Goal: Information Seeking & Learning: Learn about a topic

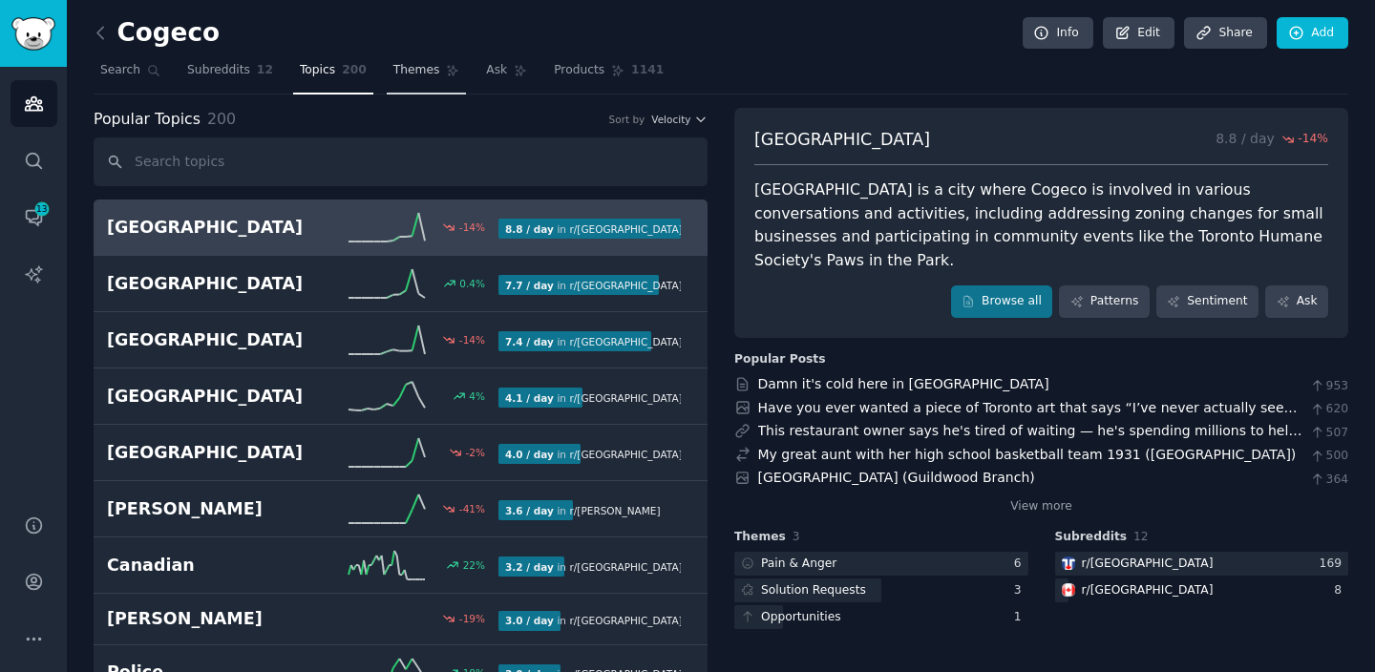
click at [435, 76] on link "Themes" at bounding box center [427, 74] width 80 height 39
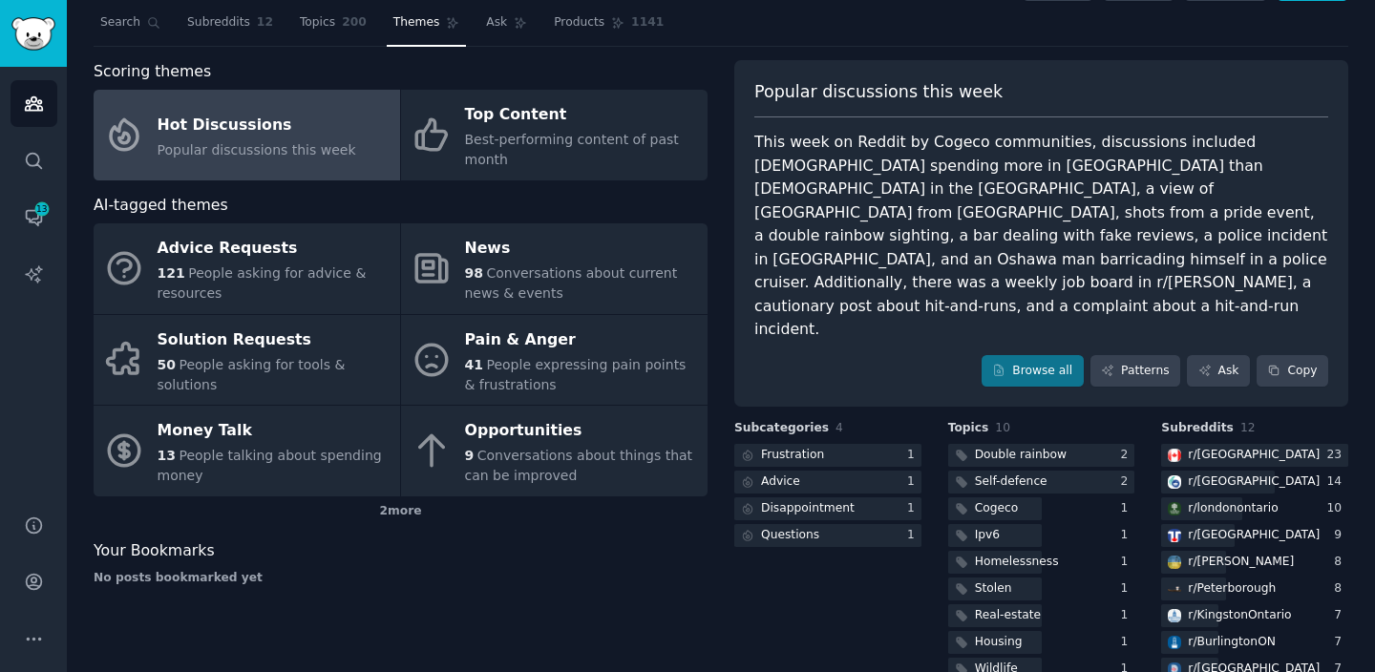
scroll to position [49, 0]
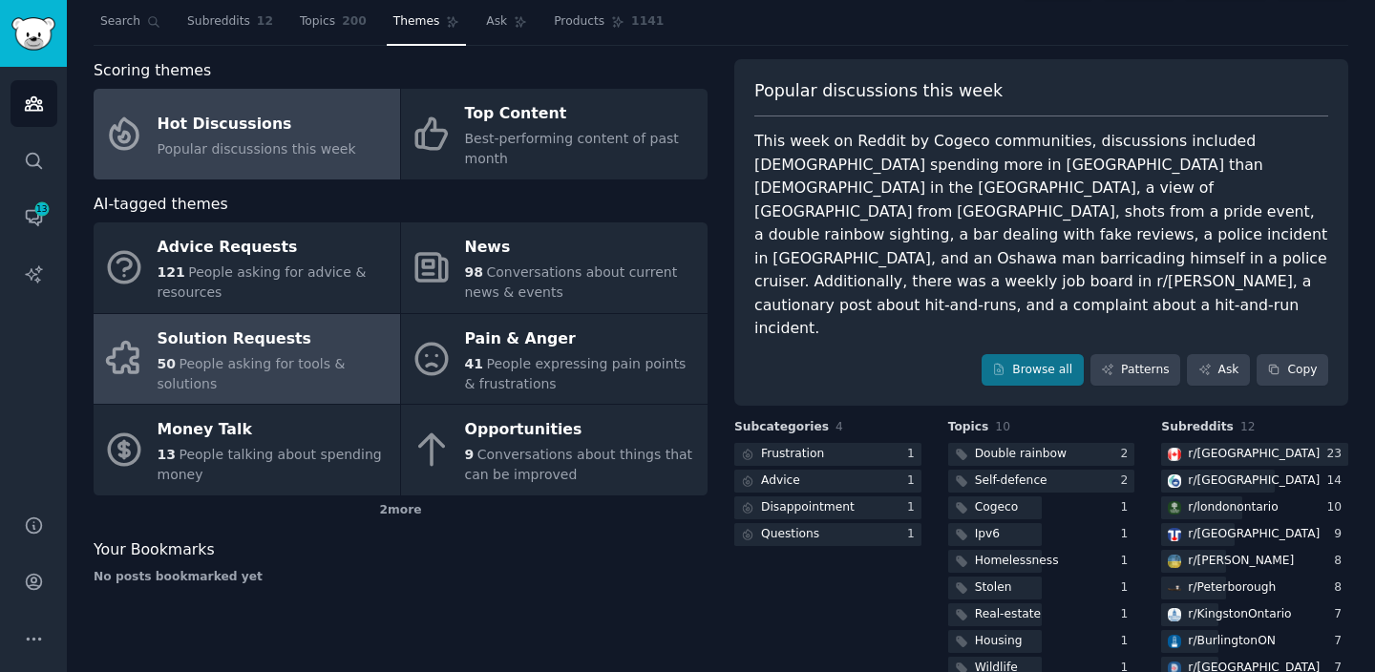
click at [246, 357] on span "People asking for tools & solutions" at bounding box center [252, 373] width 188 height 35
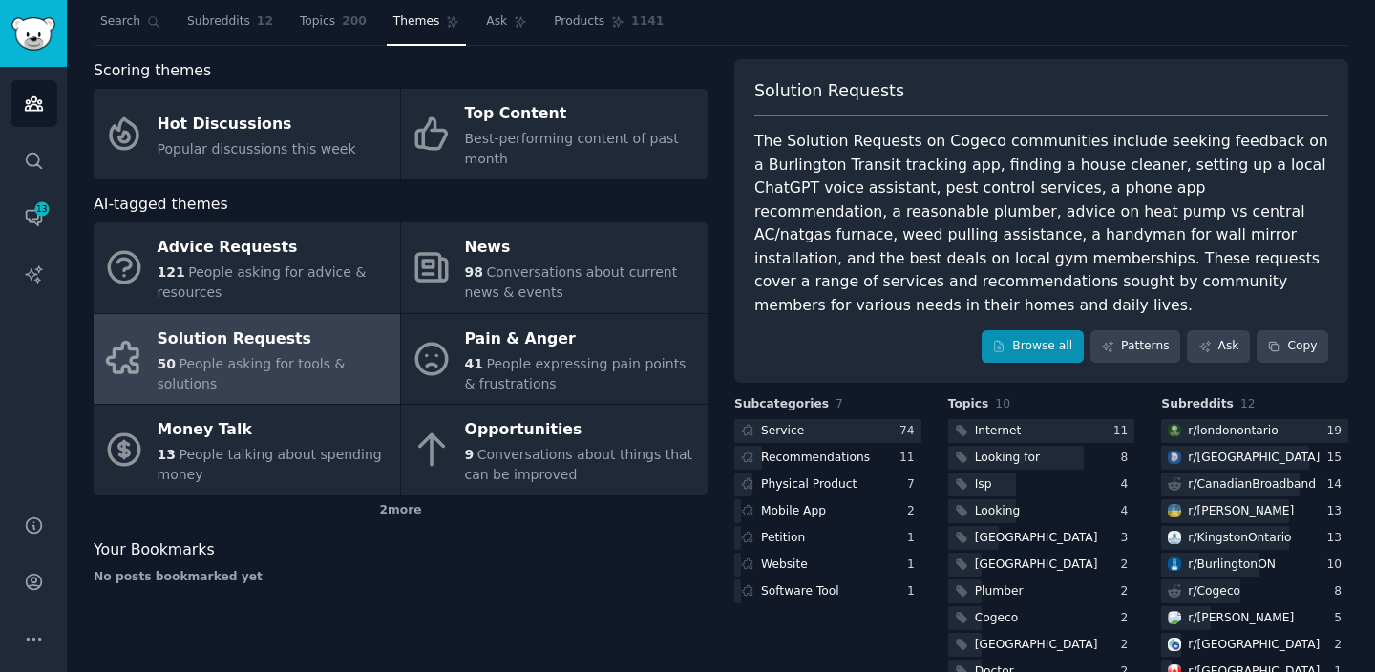
scroll to position [66, 0]
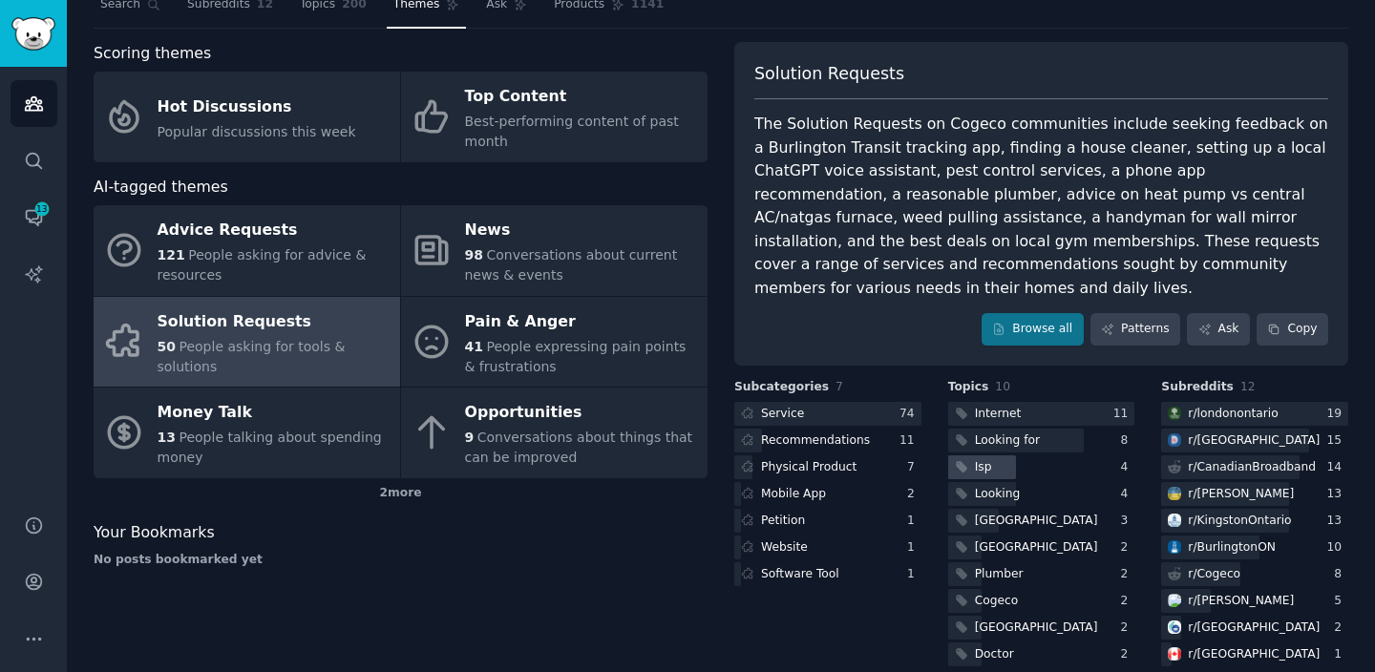
click at [998, 455] on div at bounding box center [982, 467] width 68 height 24
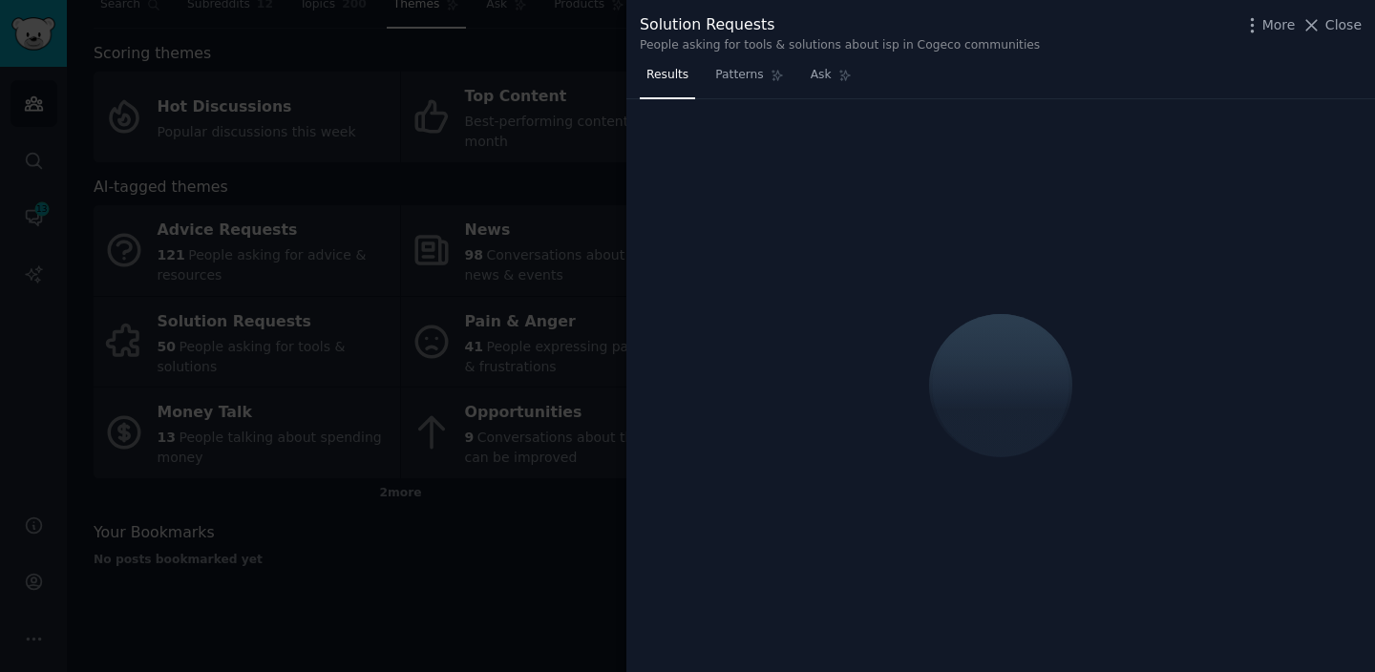
click at [465, 489] on div at bounding box center [687, 336] width 1375 height 672
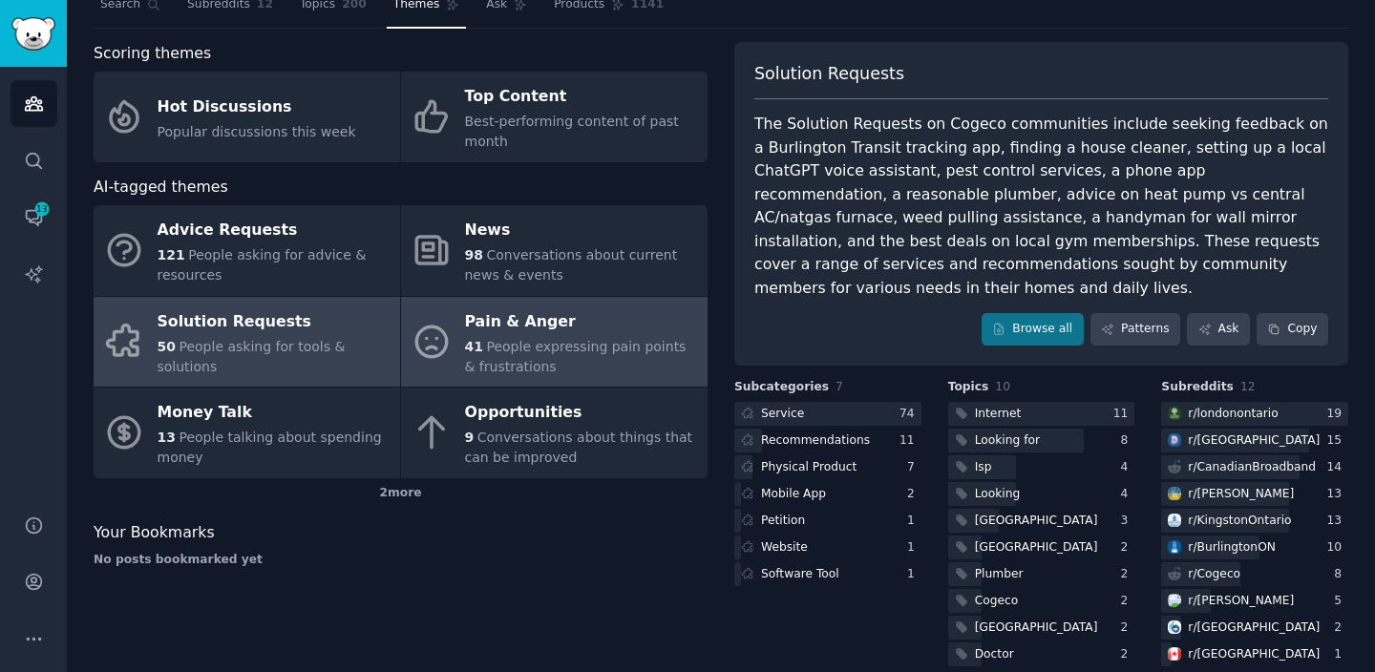
click at [520, 353] on span "People expressing pain points & frustrations" at bounding box center [575, 356] width 221 height 35
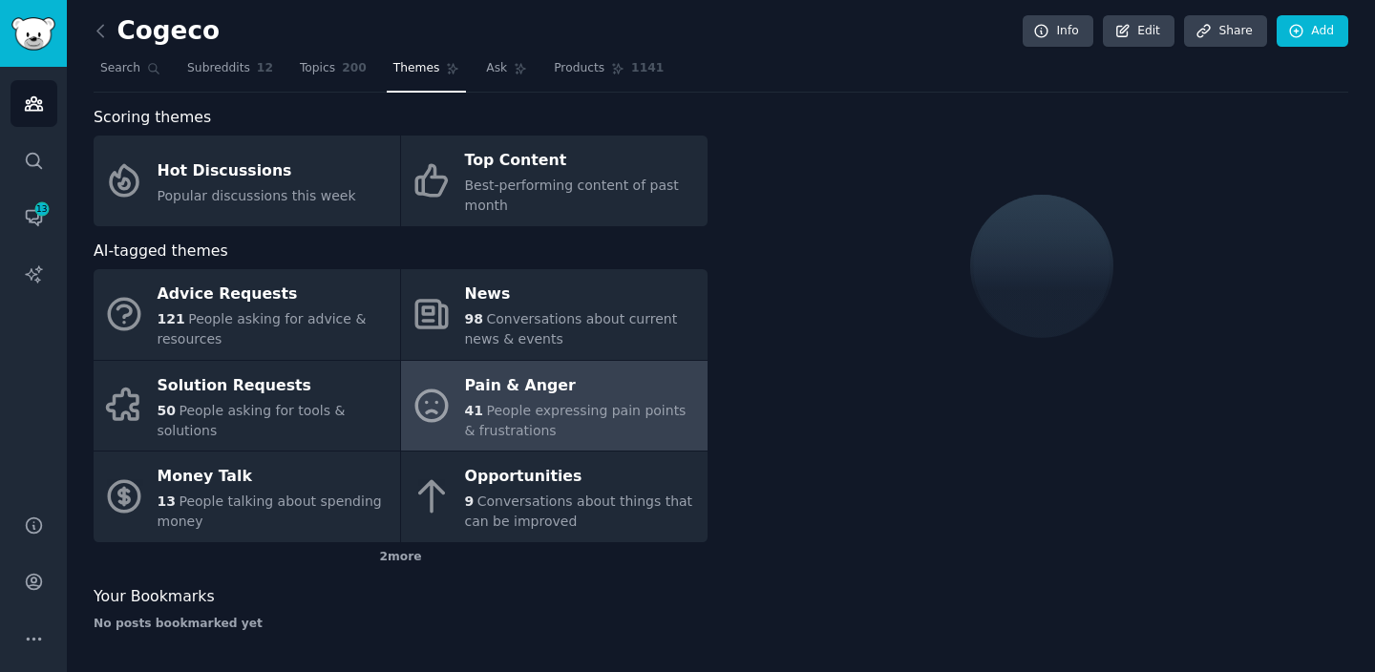
scroll to position [66, 0]
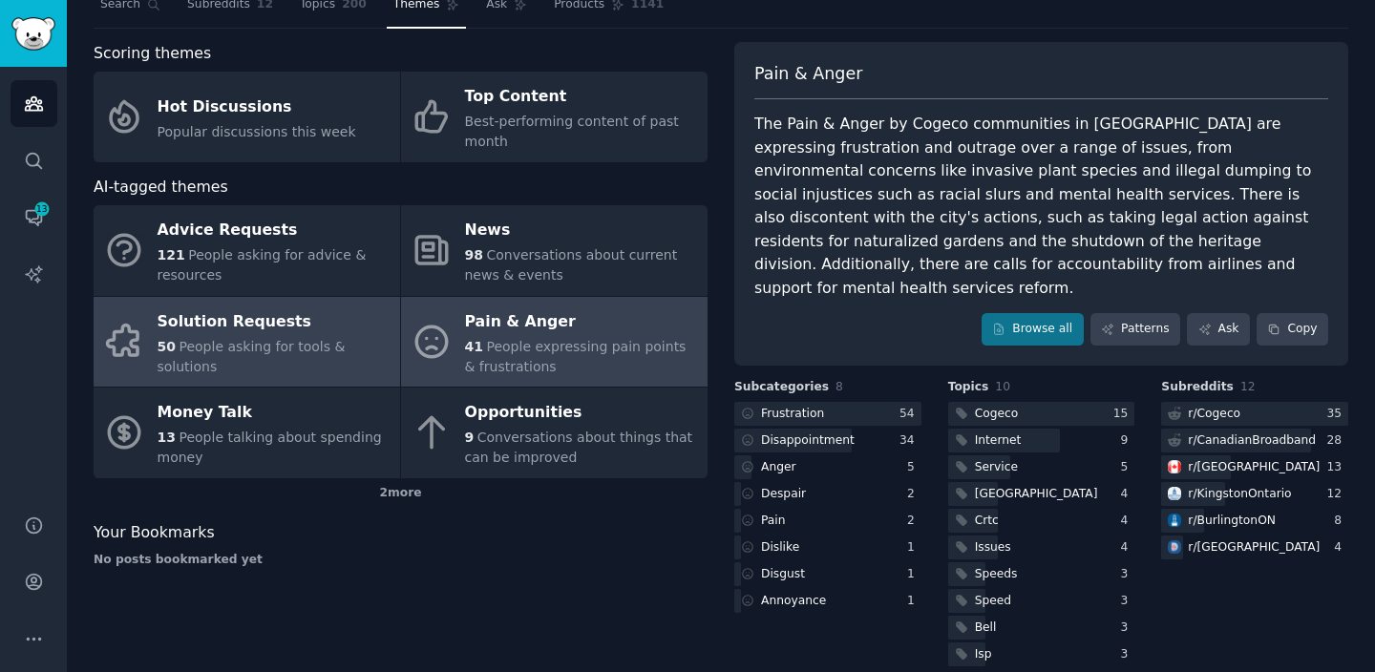
click at [255, 331] on div "Solution Requests" at bounding box center [274, 321] width 233 height 31
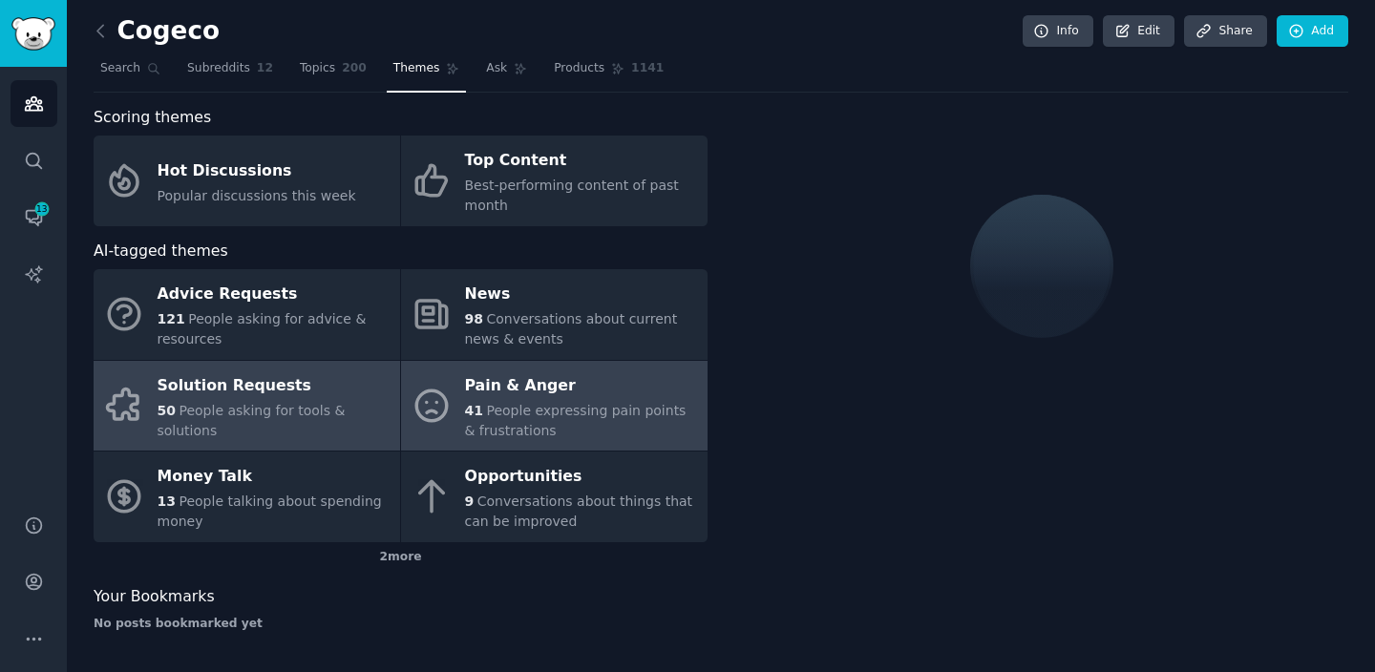
scroll to position [66, 0]
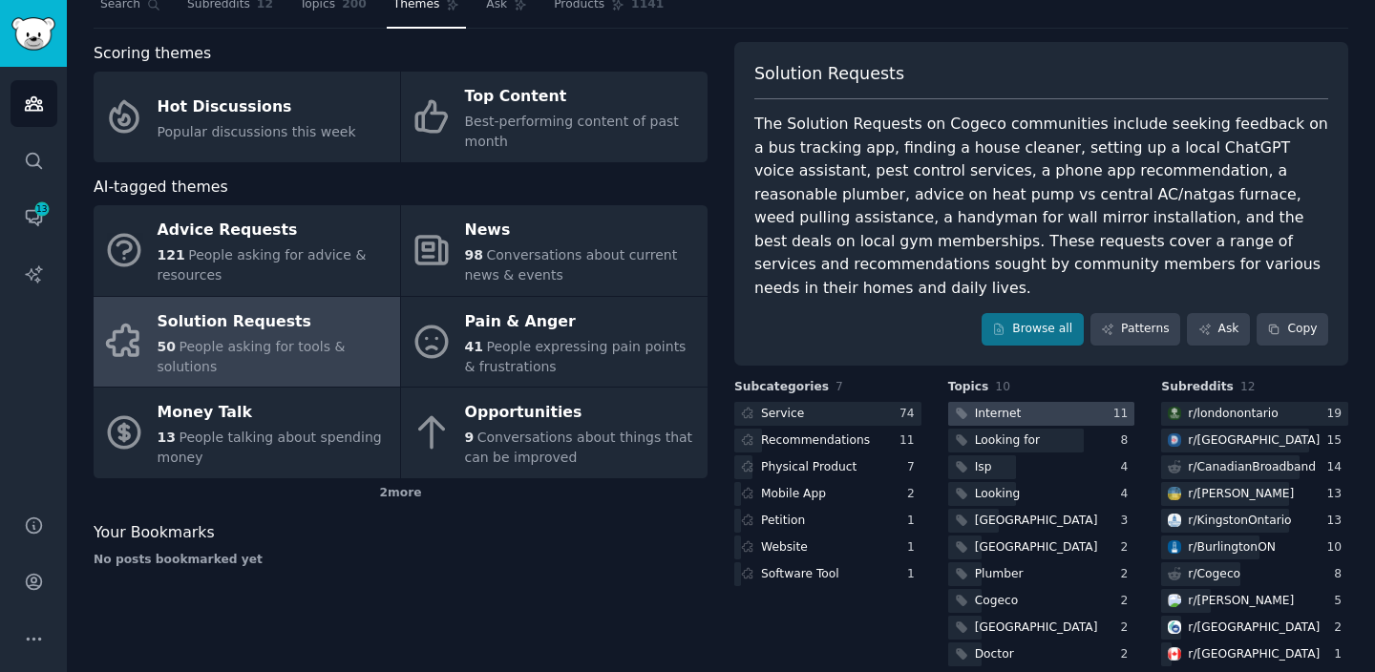
click at [1070, 402] on div at bounding box center [1041, 414] width 187 height 24
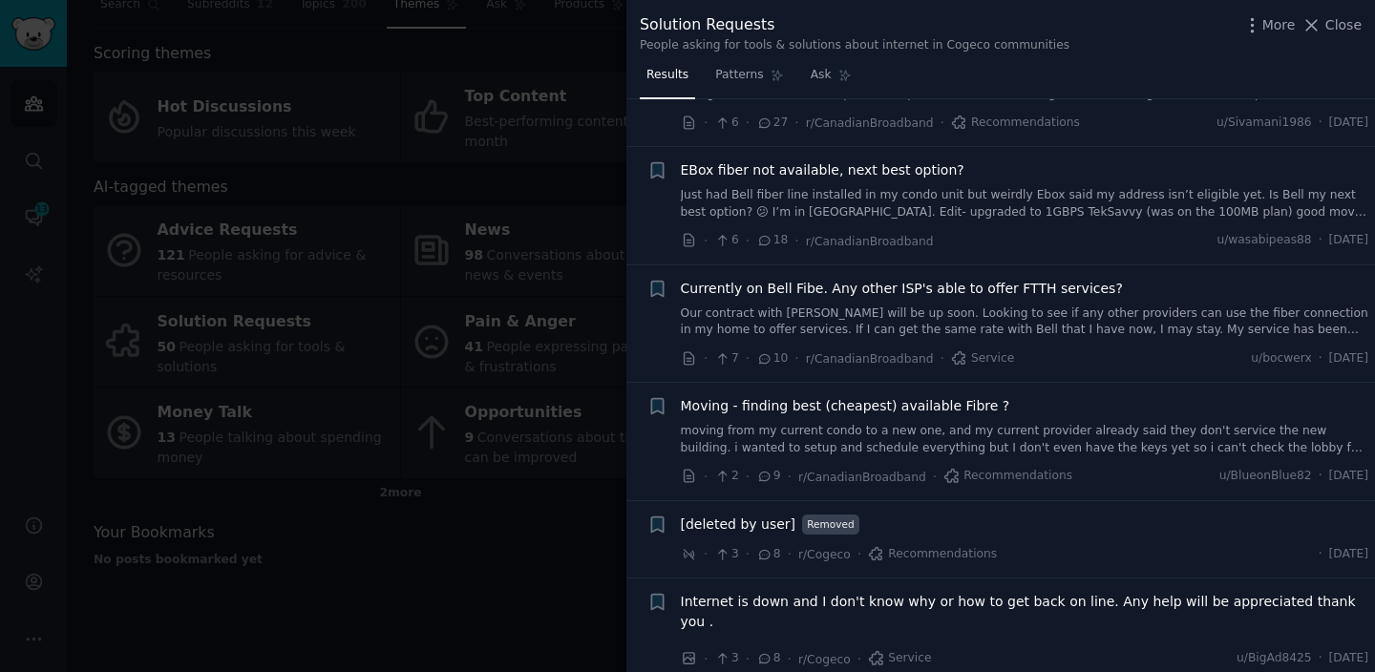
scroll to position [221, 0]
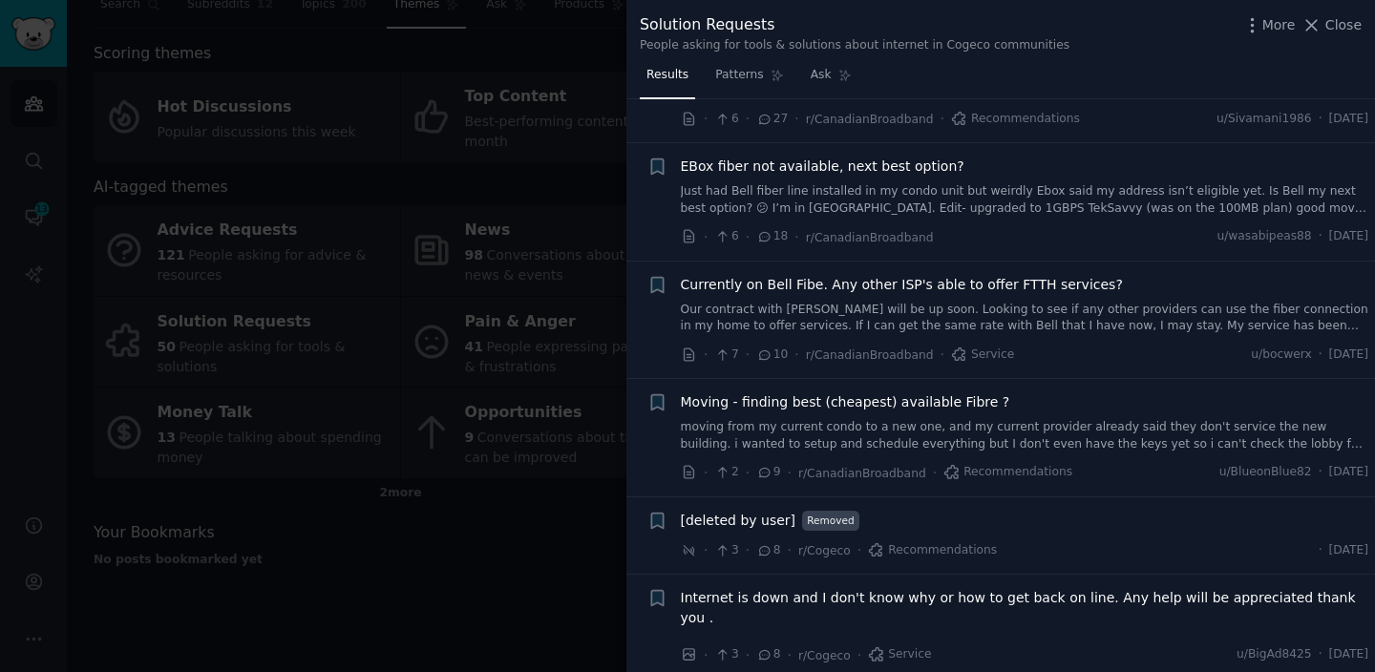
click at [534, 299] on div at bounding box center [687, 336] width 1375 height 672
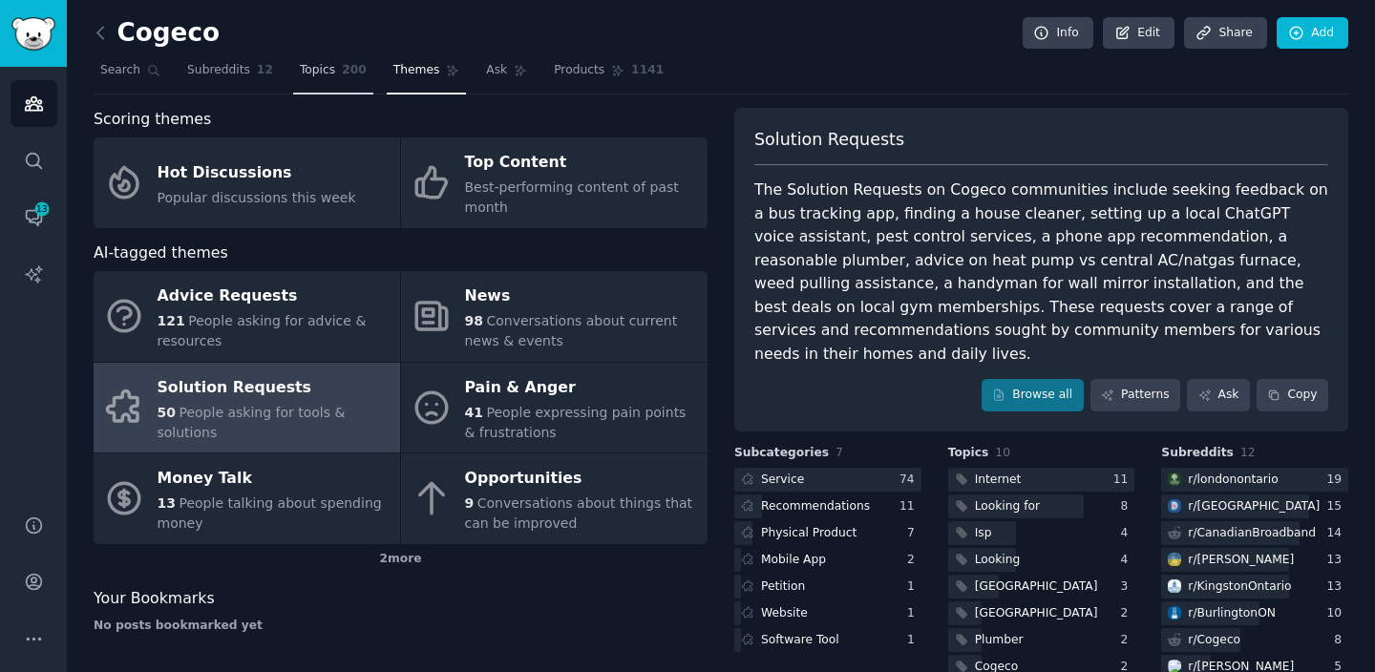
click at [361, 87] on link "Topics 200" at bounding box center [333, 74] width 80 height 39
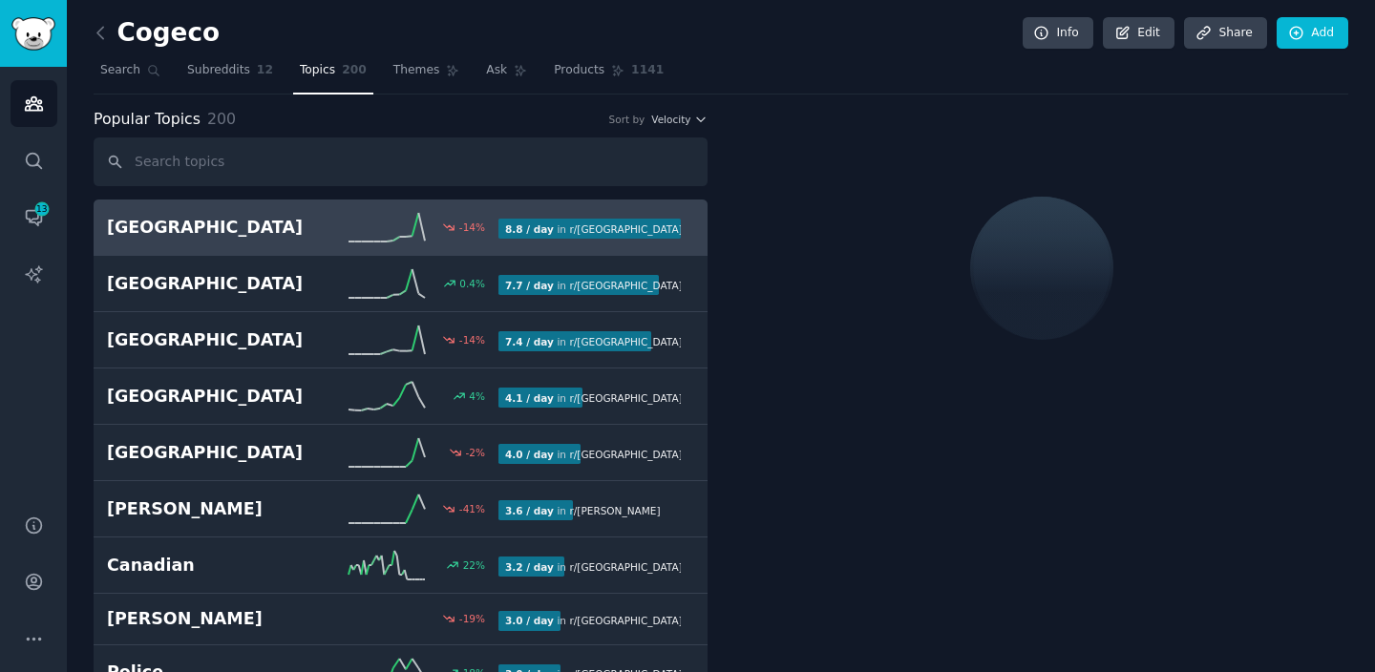
scroll to position [11, 0]
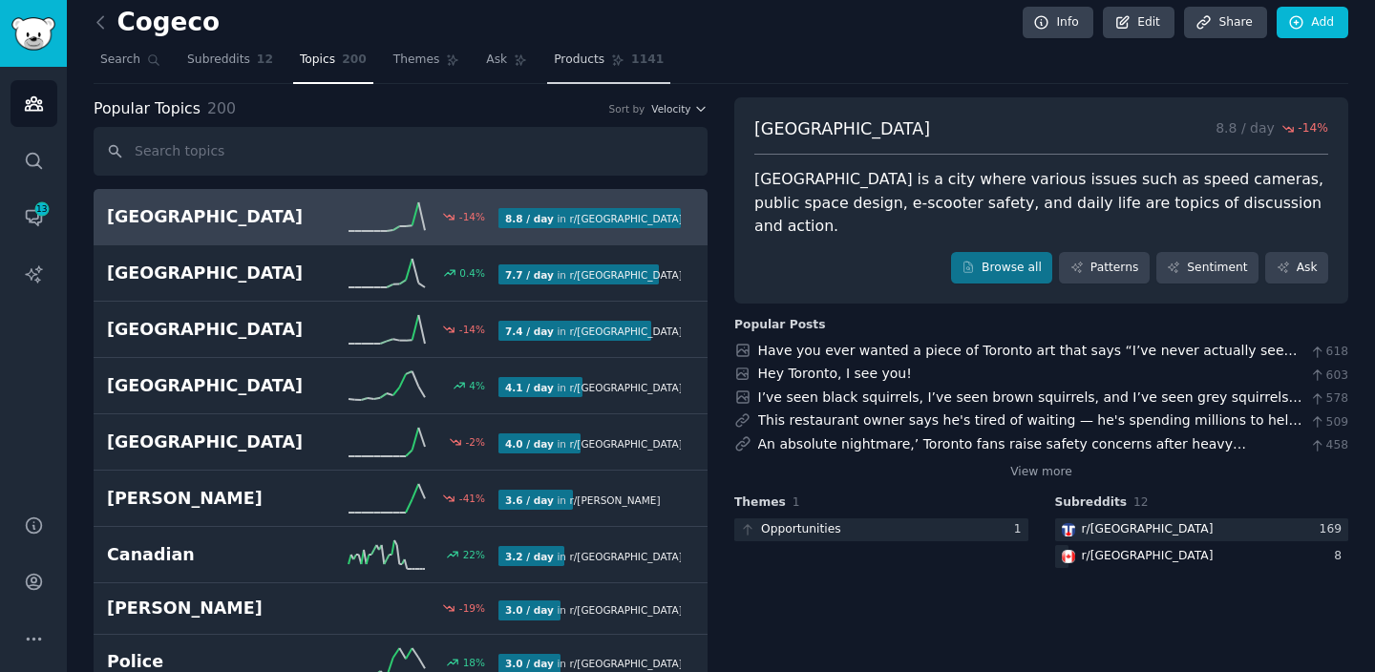
click at [554, 59] on span "Products" at bounding box center [579, 60] width 51 height 17
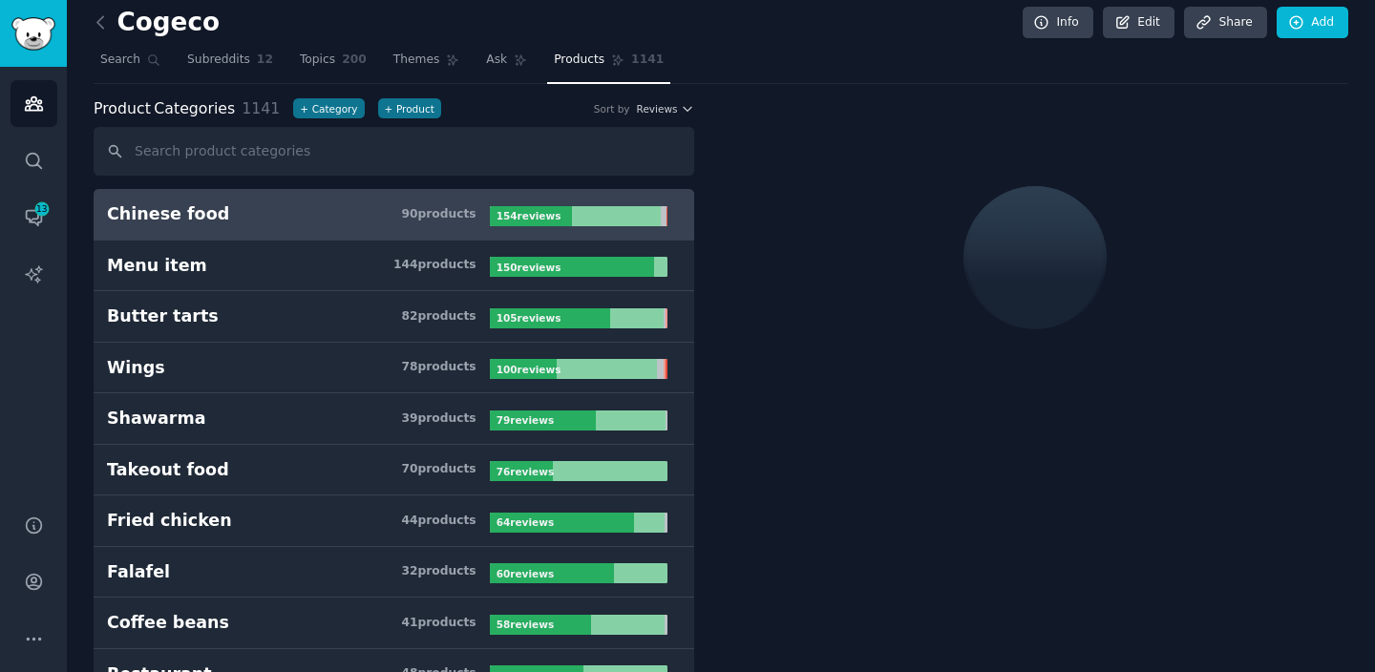
click at [450, 152] on input "text" at bounding box center [394, 151] width 600 height 49
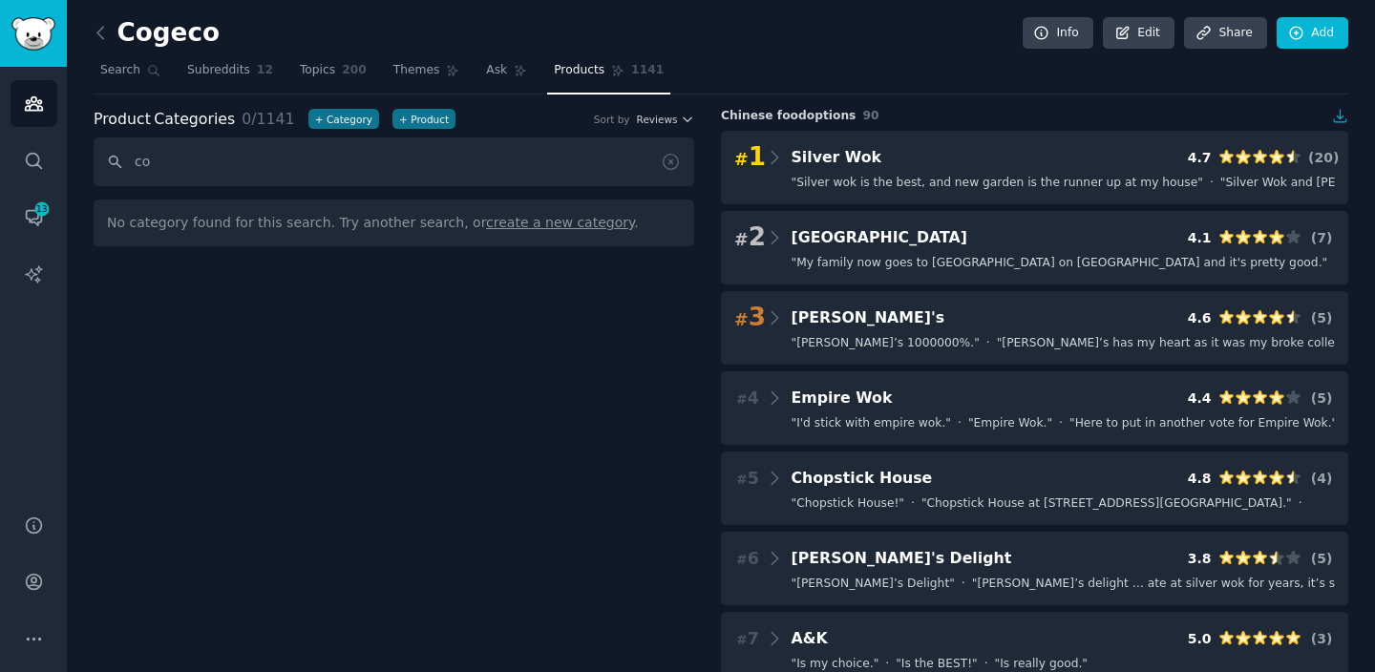
type input "c"
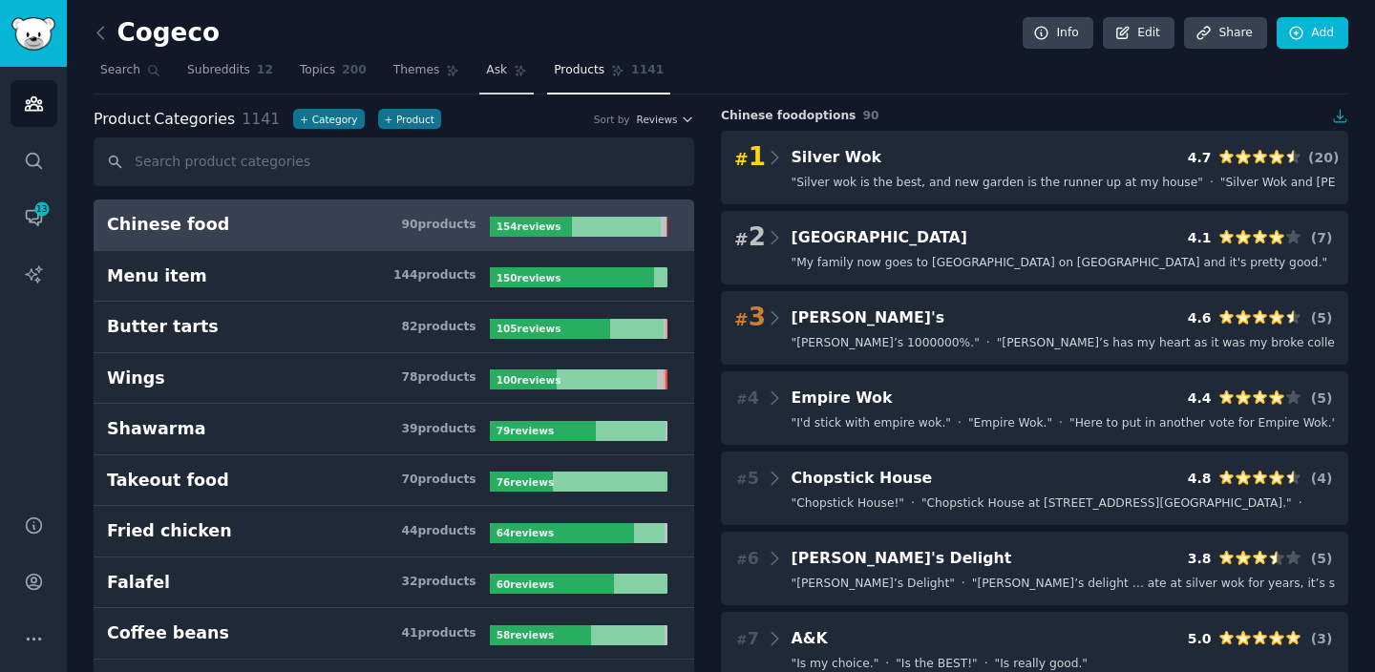
click at [486, 77] on span "Ask" at bounding box center [496, 70] width 21 height 17
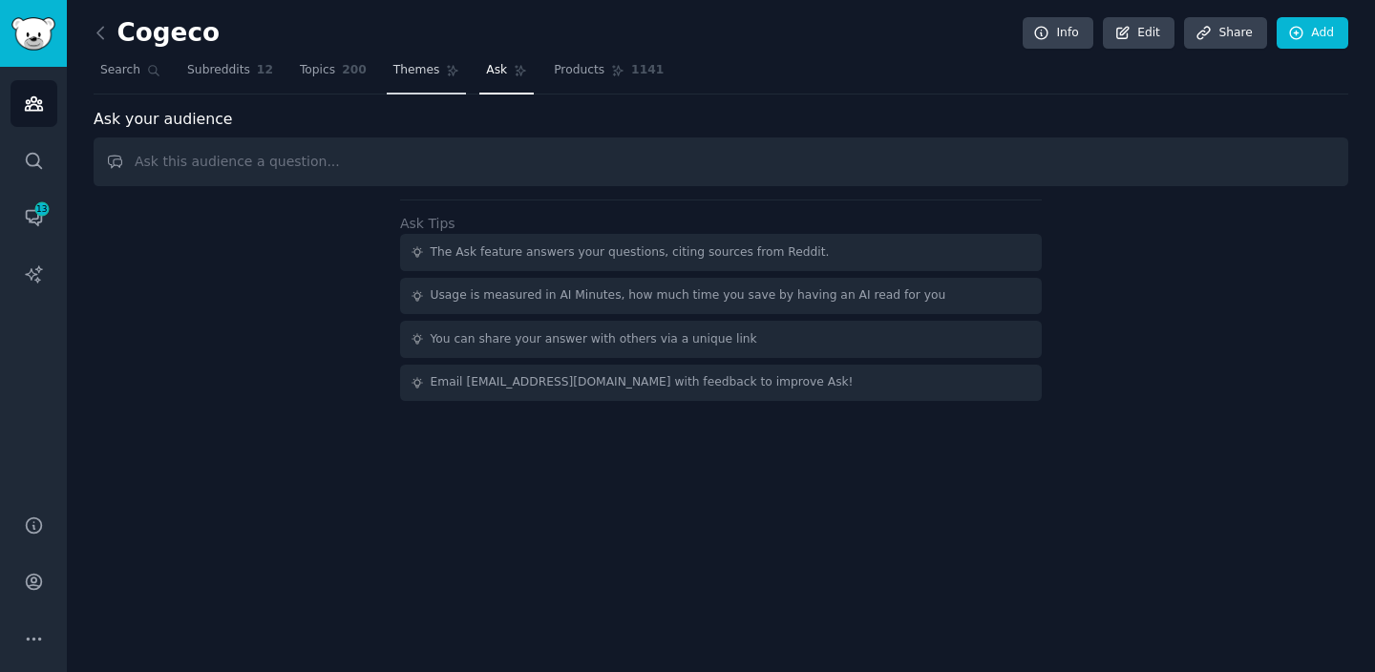
click at [435, 84] on link "Themes" at bounding box center [427, 74] width 80 height 39
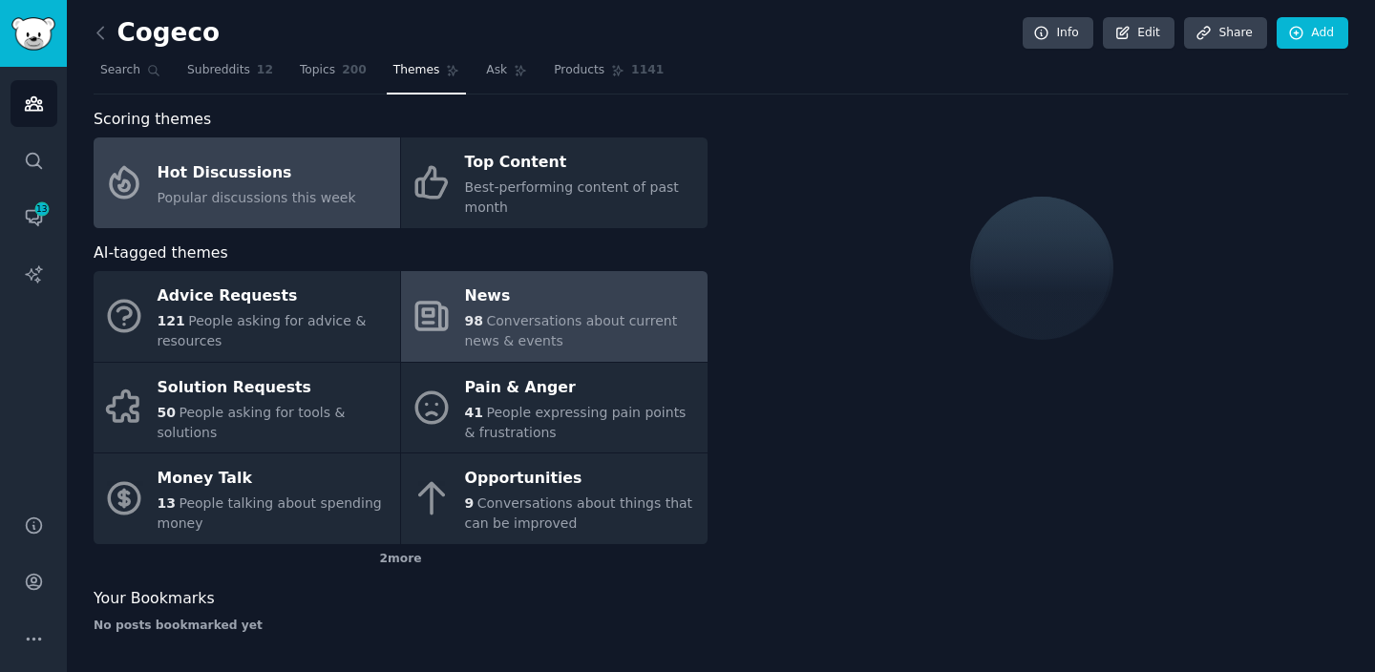
scroll to position [2, 0]
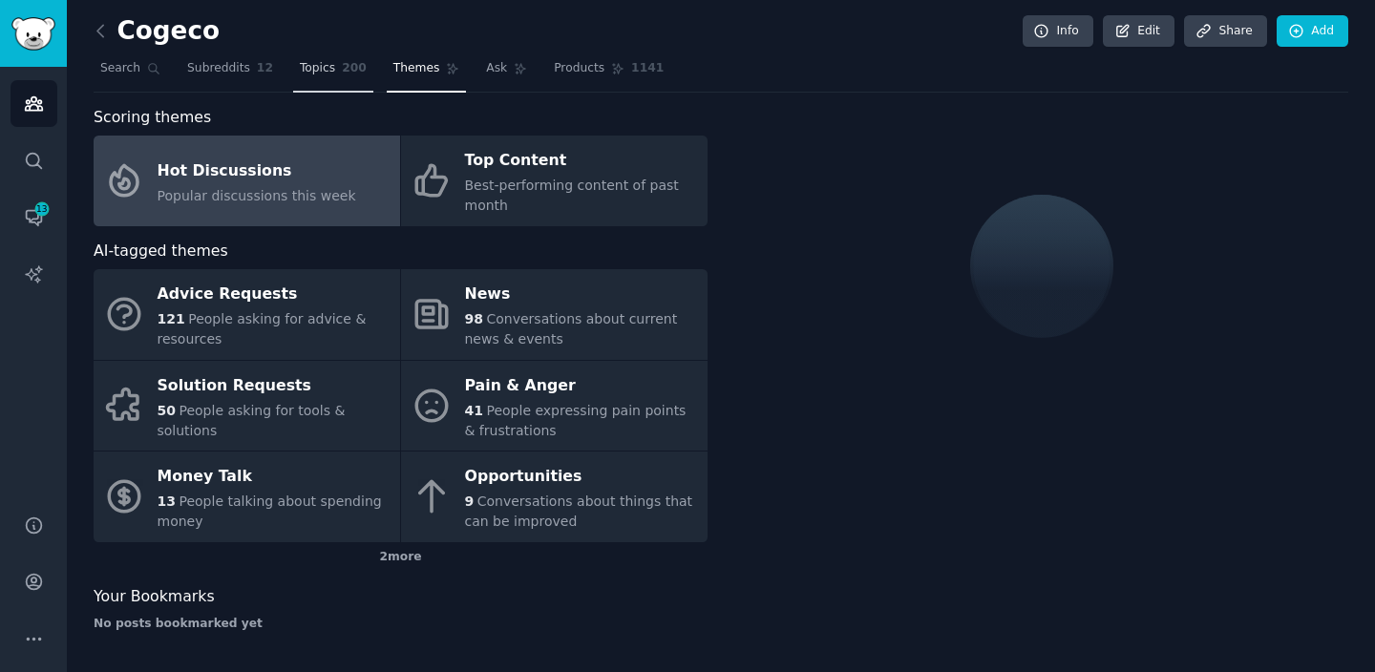
click at [322, 84] on link "Topics 200" at bounding box center [333, 72] width 80 height 39
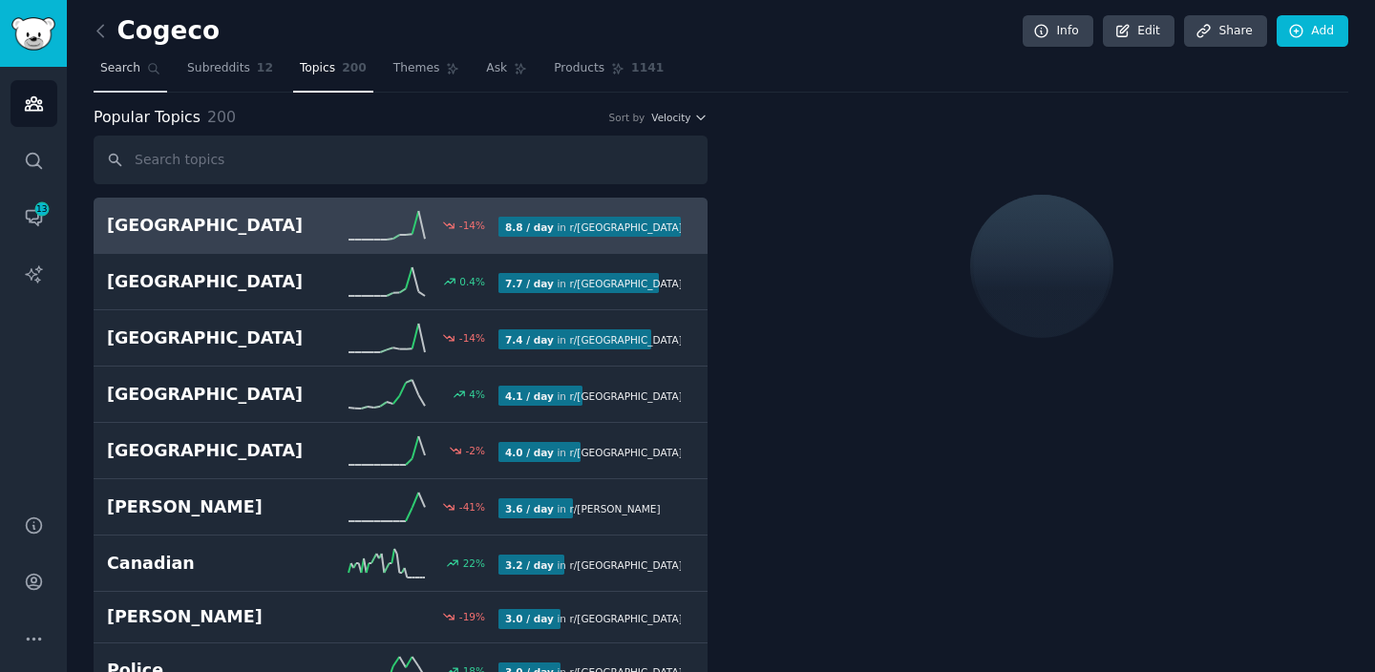
click at [149, 74] on icon at bounding box center [153, 68] width 13 height 13
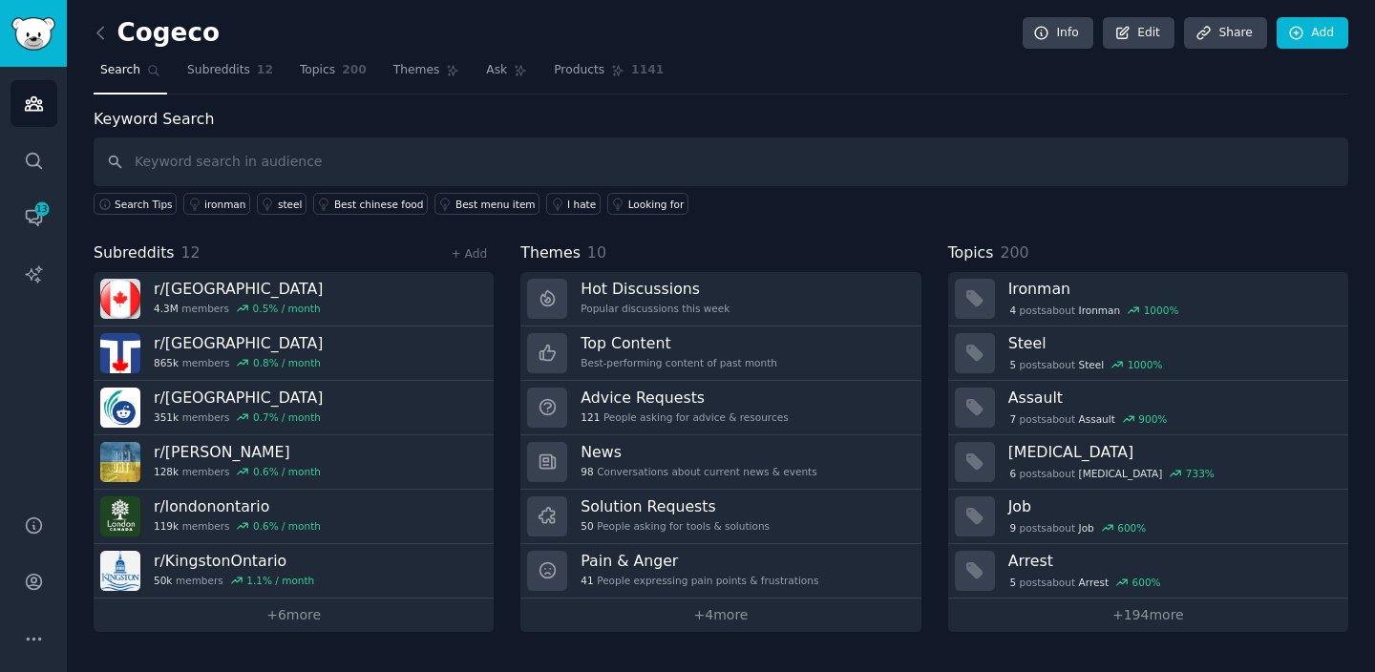
click at [149, 74] on icon at bounding box center [153, 70] width 13 height 13
click at [301, 147] on input "text" at bounding box center [721, 161] width 1254 height 49
type input "cogeco"
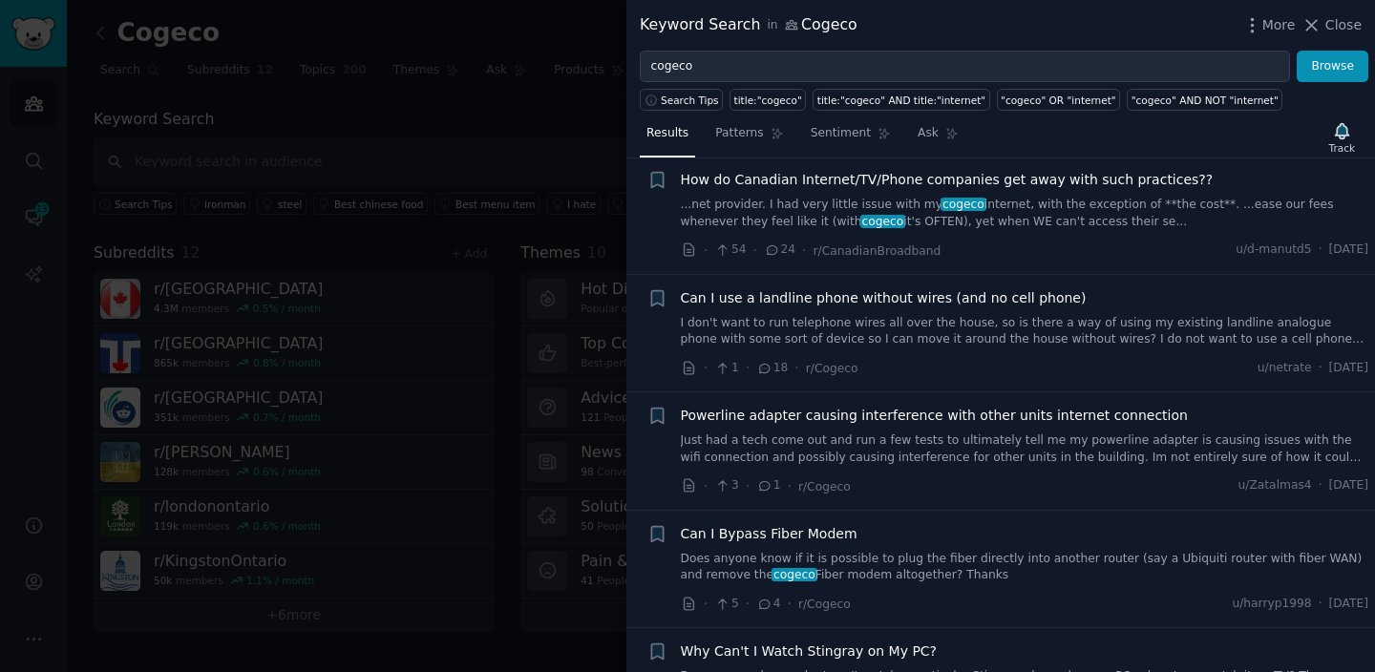
scroll to position [305, 0]
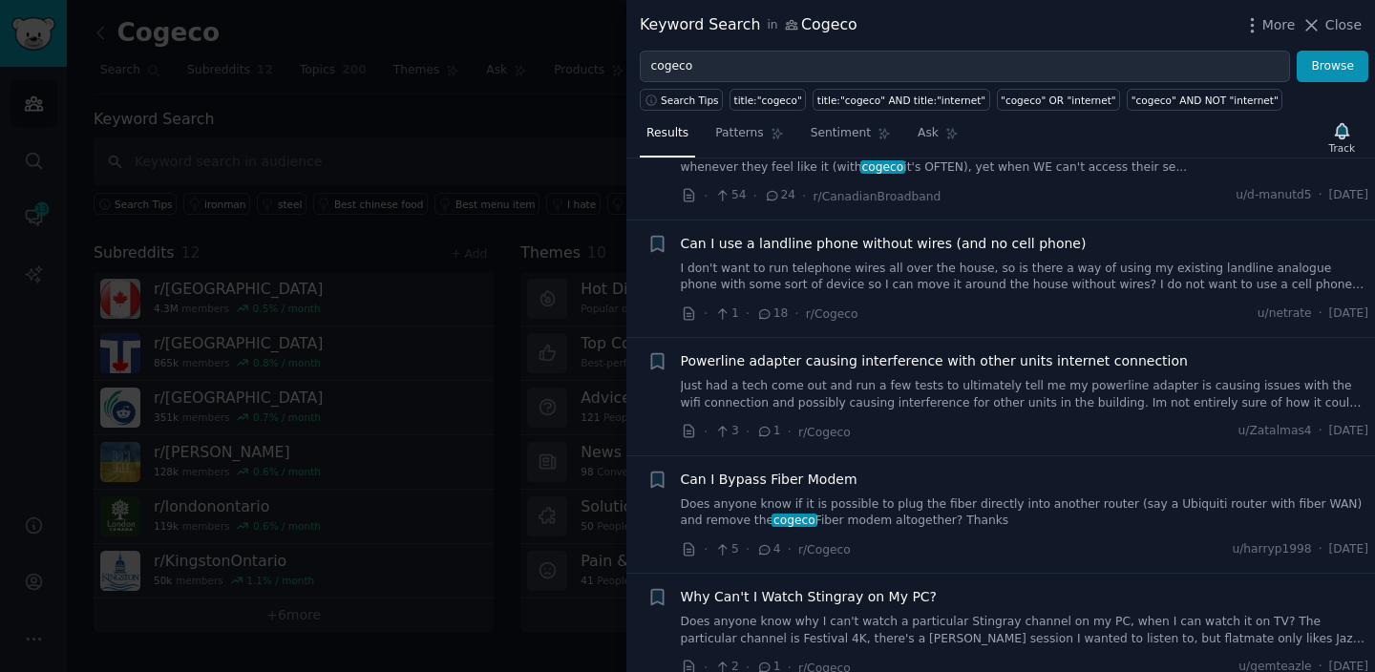
click at [517, 305] on div at bounding box center [687, 336] width 1375 height 672
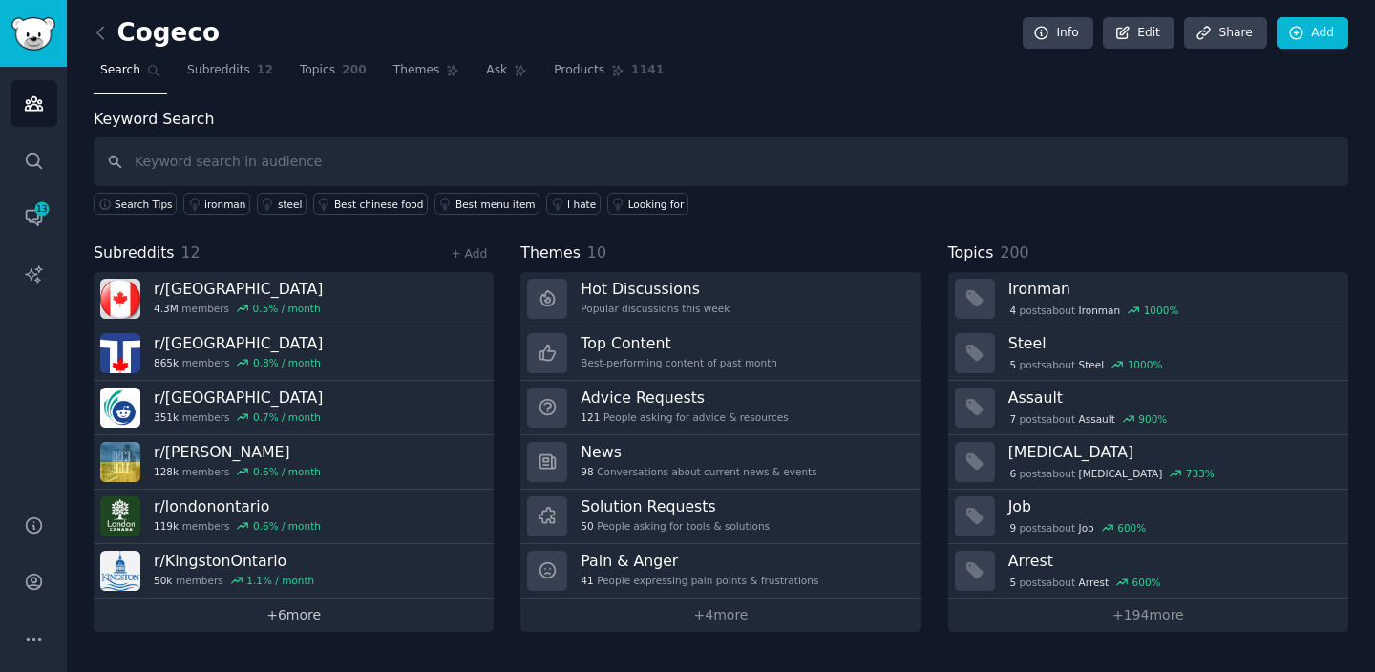
click at [378, 622] on link "+ 6 more" at bounding box center [294, 615] width 400 height 33
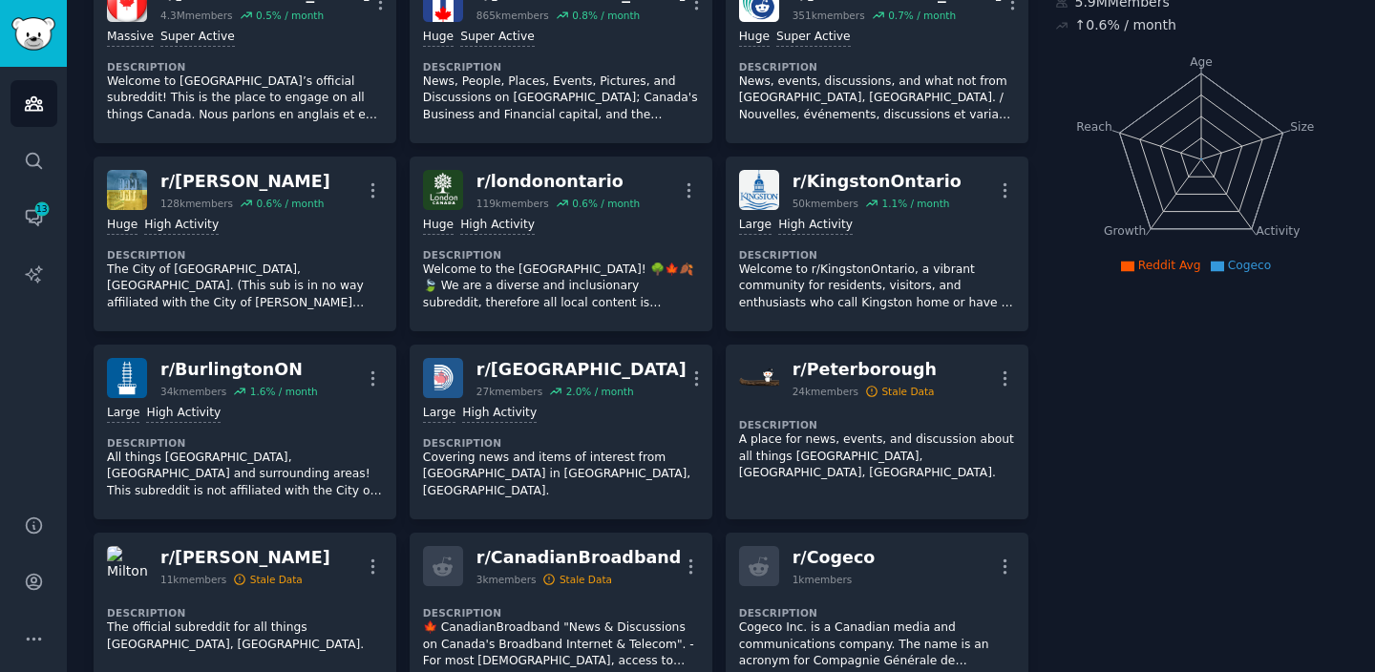
scroll to position [213, 0]
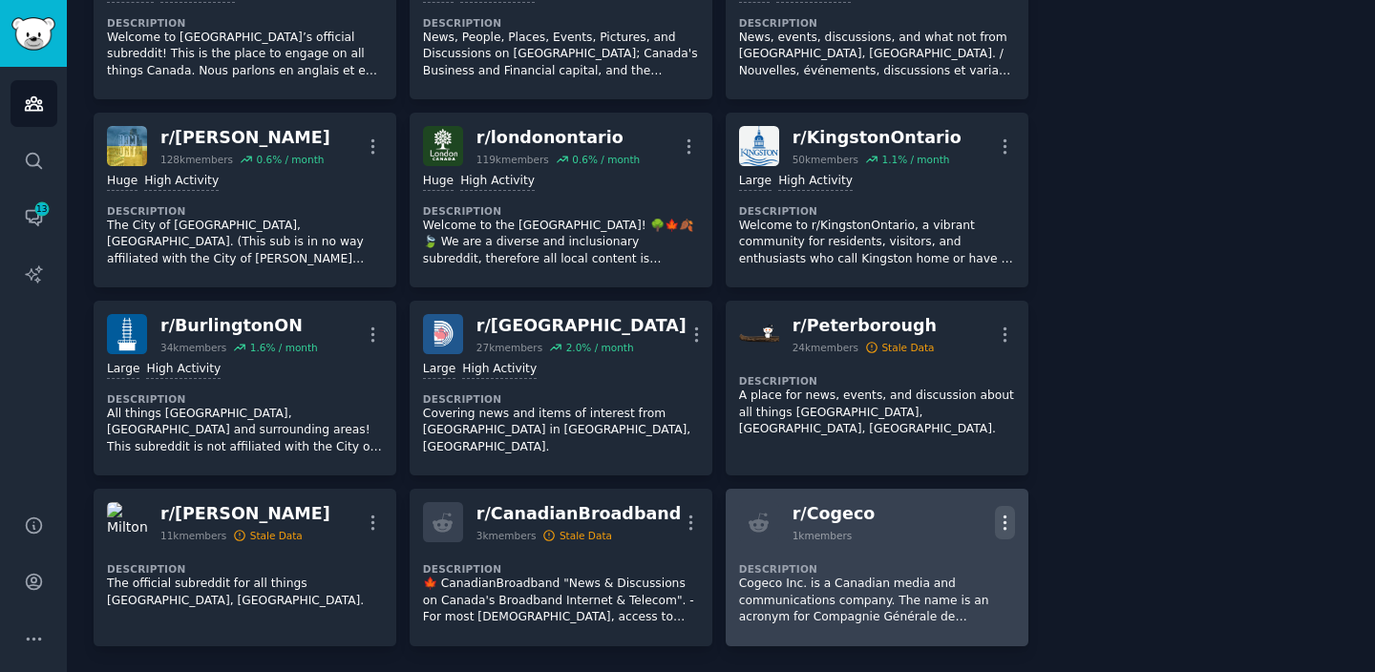
click at [996, 507] on button "More" at bounding box center [1005, 522] width 20 height 33
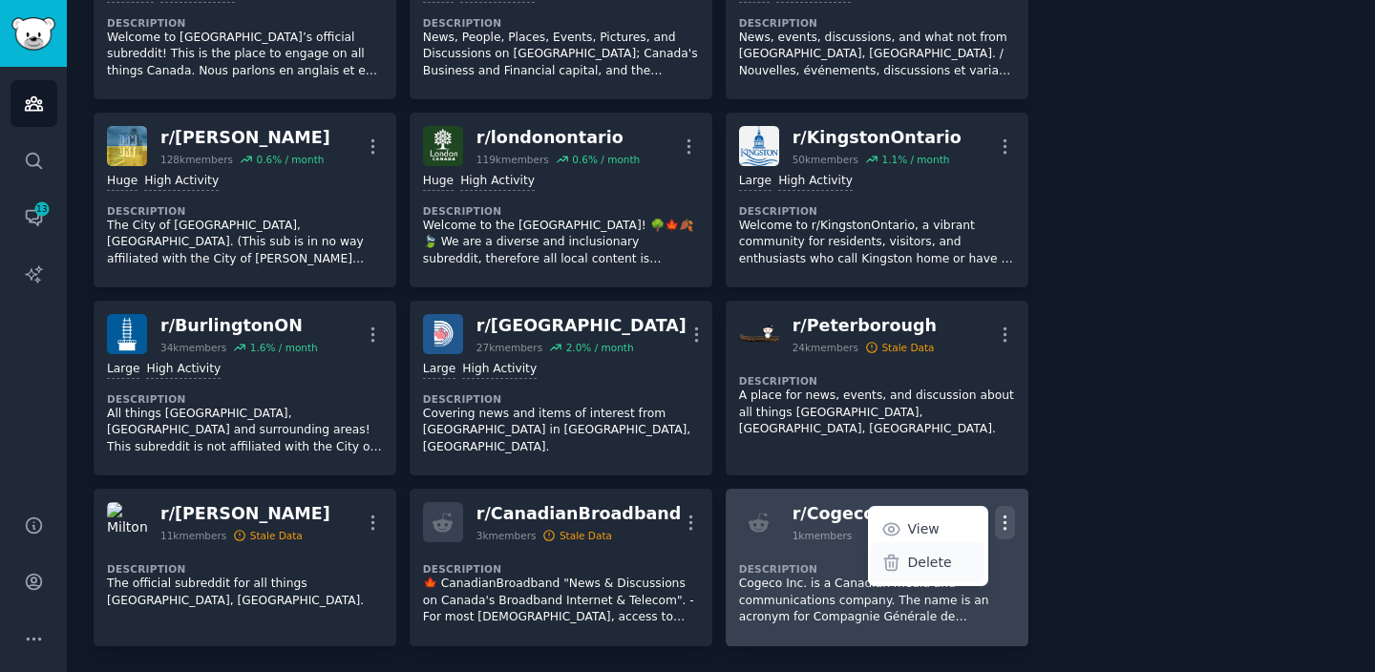
click at [935, 561] on p "Delete" at bounding box center [930, 563] width 44 height 20
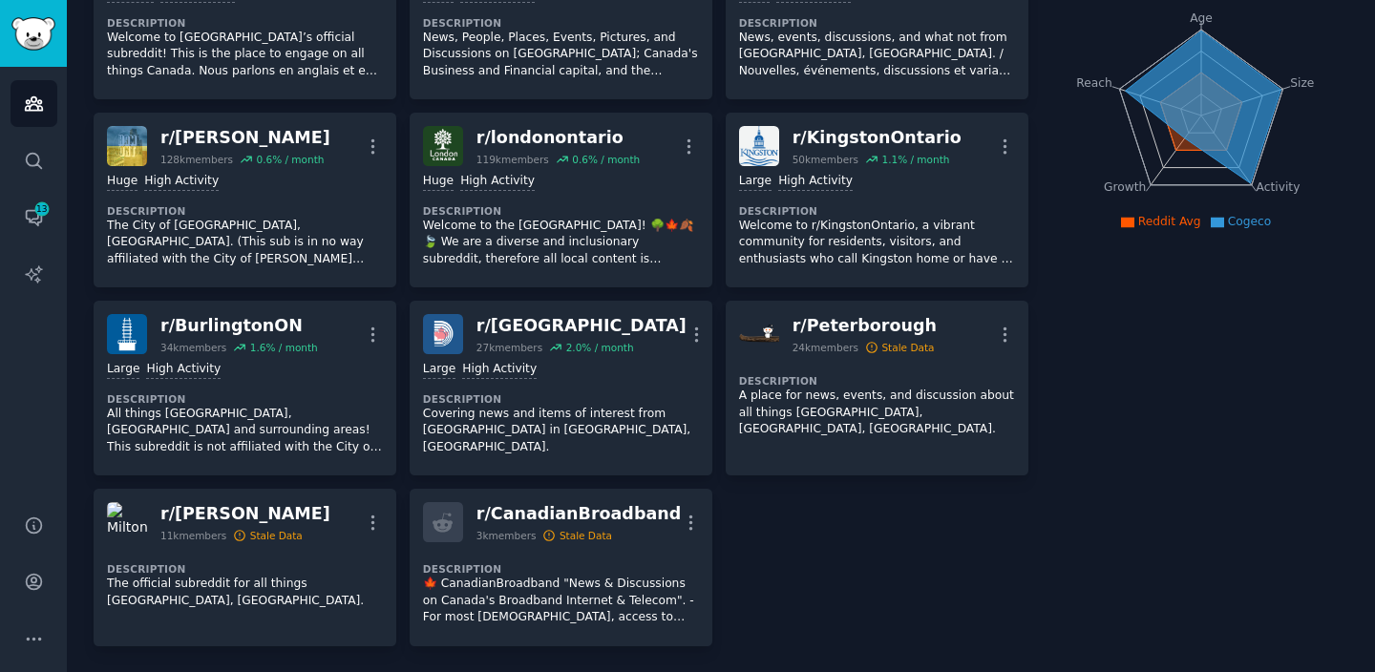
scroll to position [0, 0]
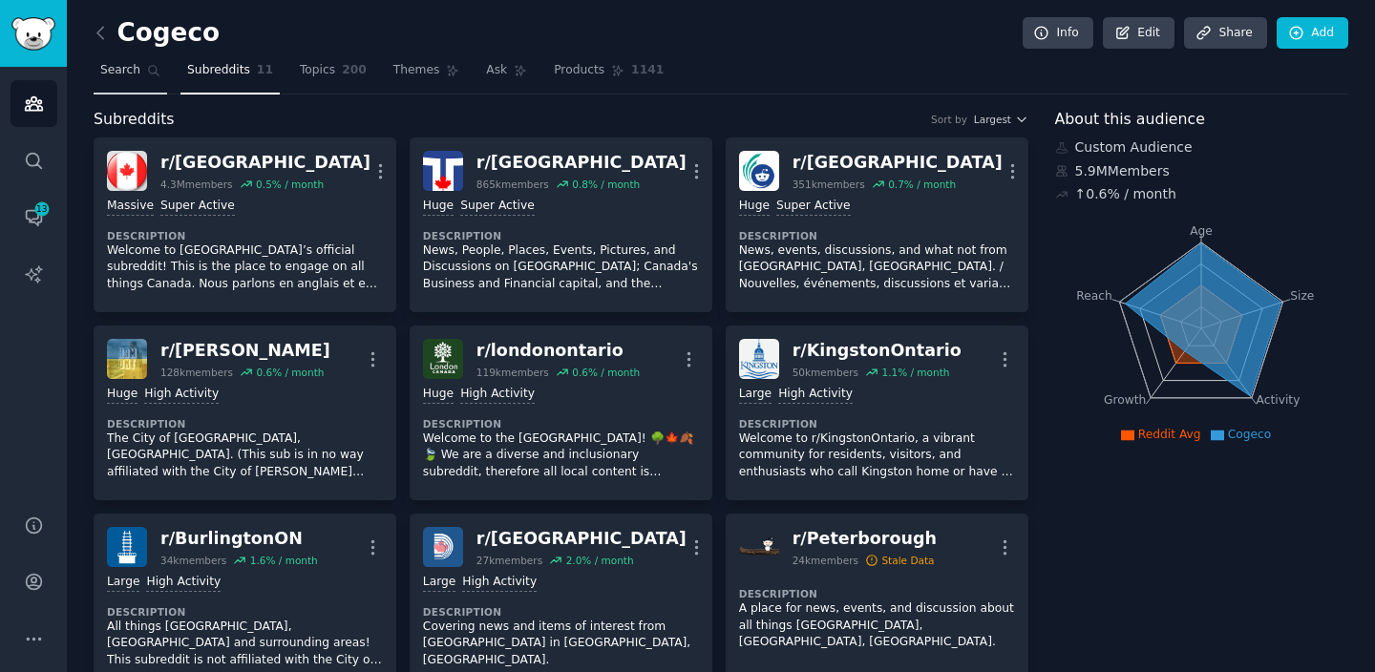
click at [150, 57] on link "Search" at bounding box center [131, 74] width 74 height 39
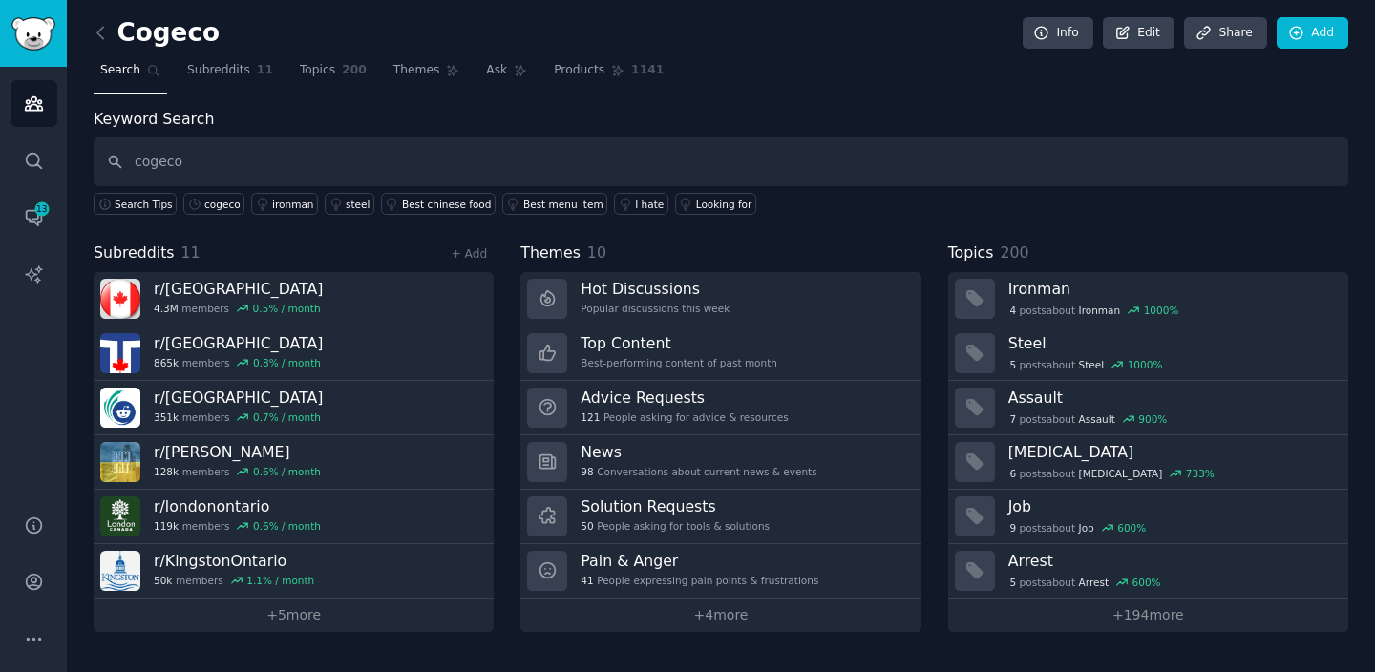
type input "cogeco"
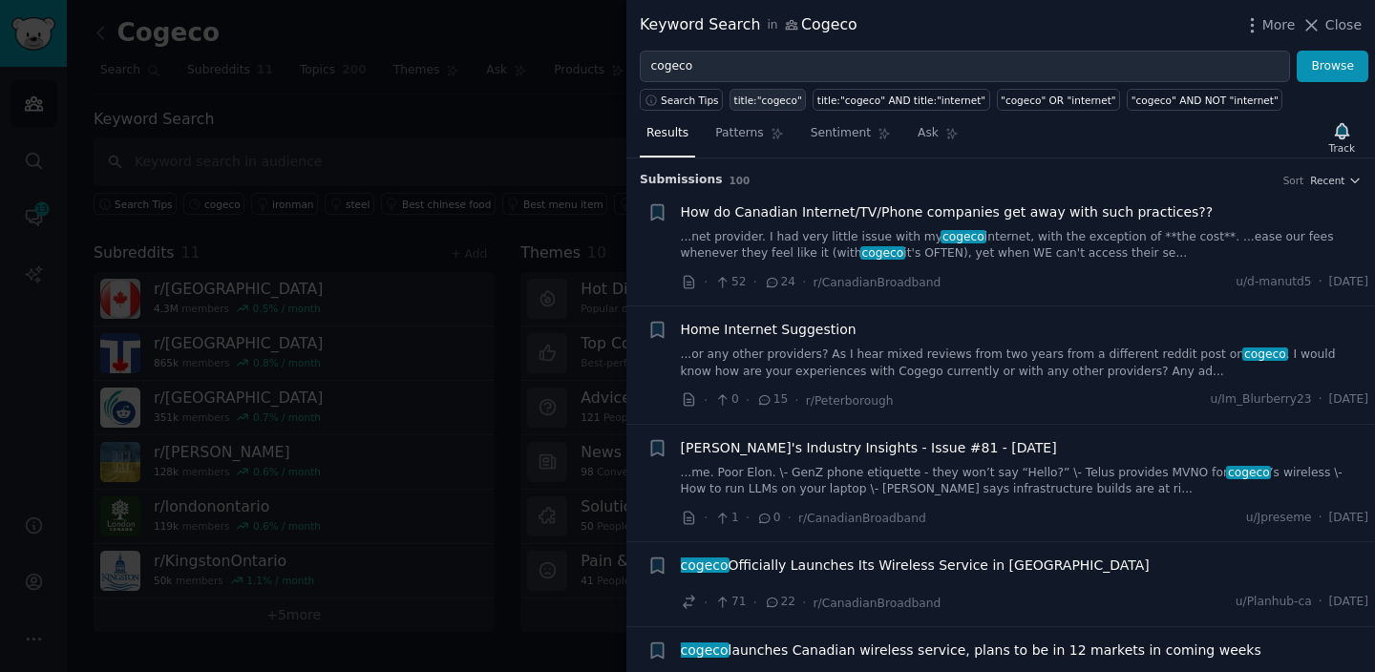
click at [754, 95] on div "title:"cogeco"" at bounding box center [768, 100] width 68 height 13
type input "title:"cogeco""
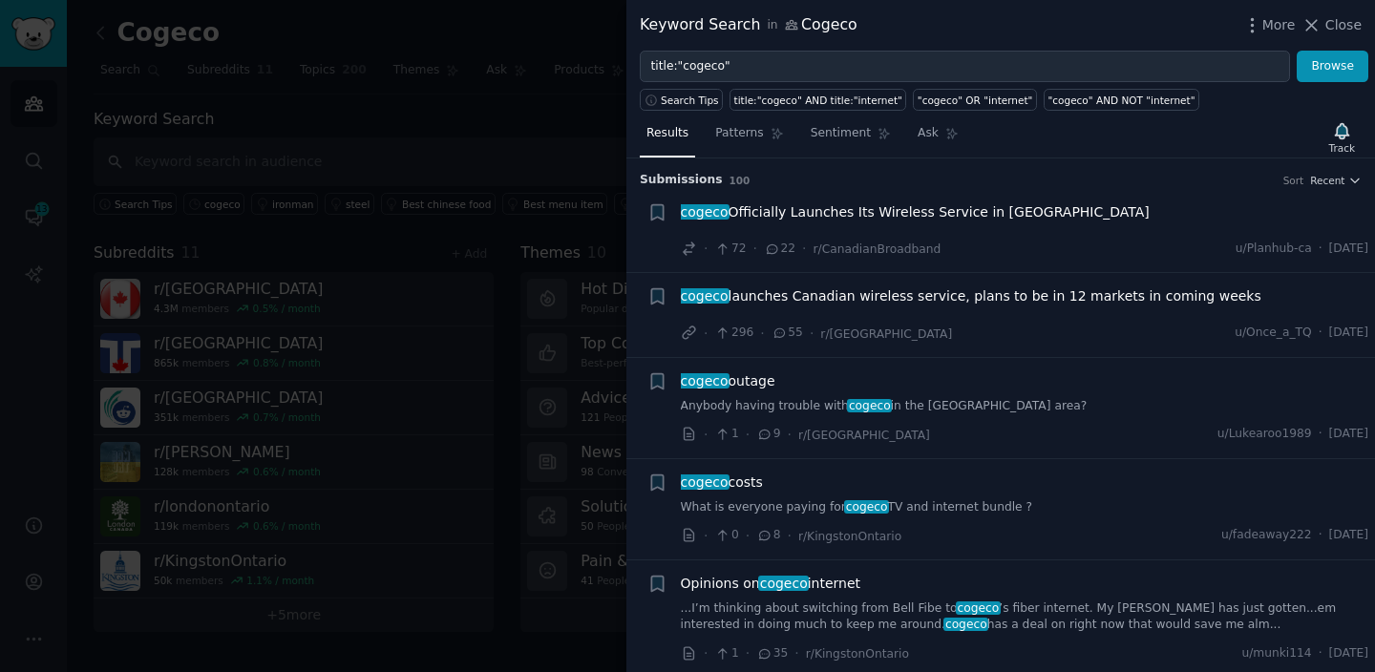
click at [523, 345] on div at bounding box center [687, 336] width 1375 height 672
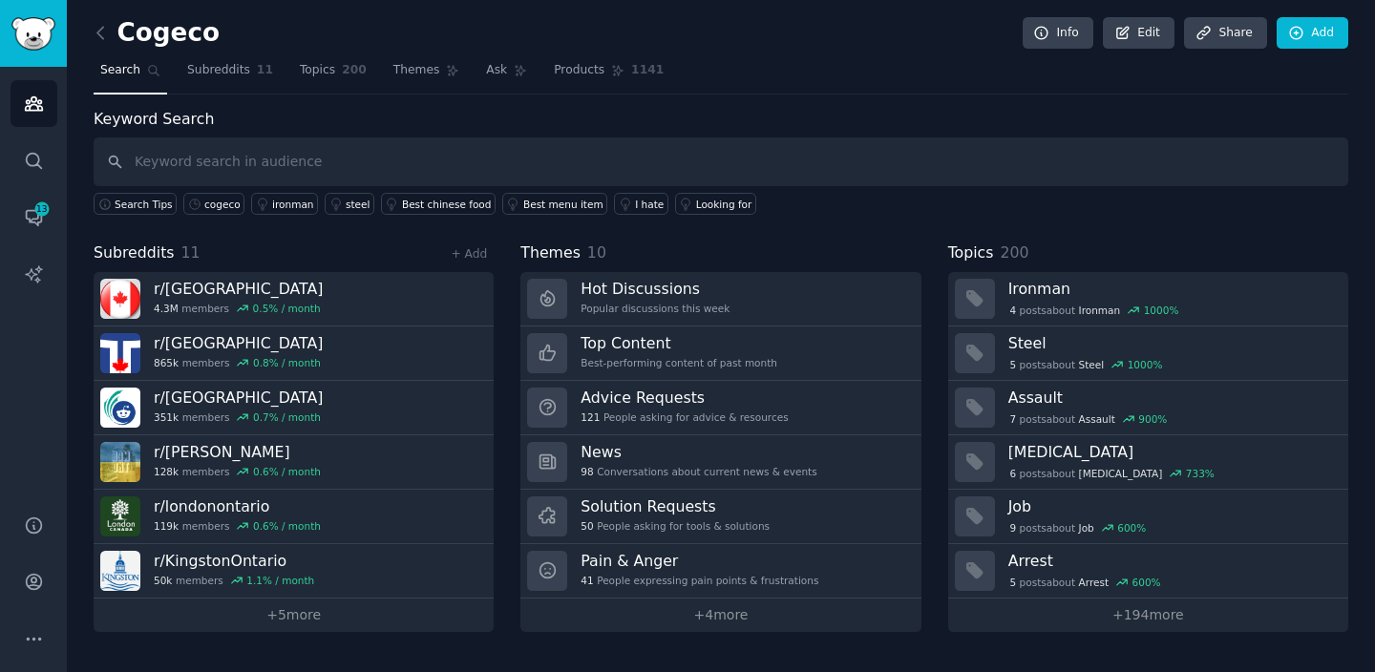
click at [366, 71] on nav "Search Subreddits 11 Topics 200 Themes Ask Products 1141" at bounding box center [721, 74] width 1254 height 39
click at [348, 67] on span "200" at bounding box center [354, 70] width 25 height 17
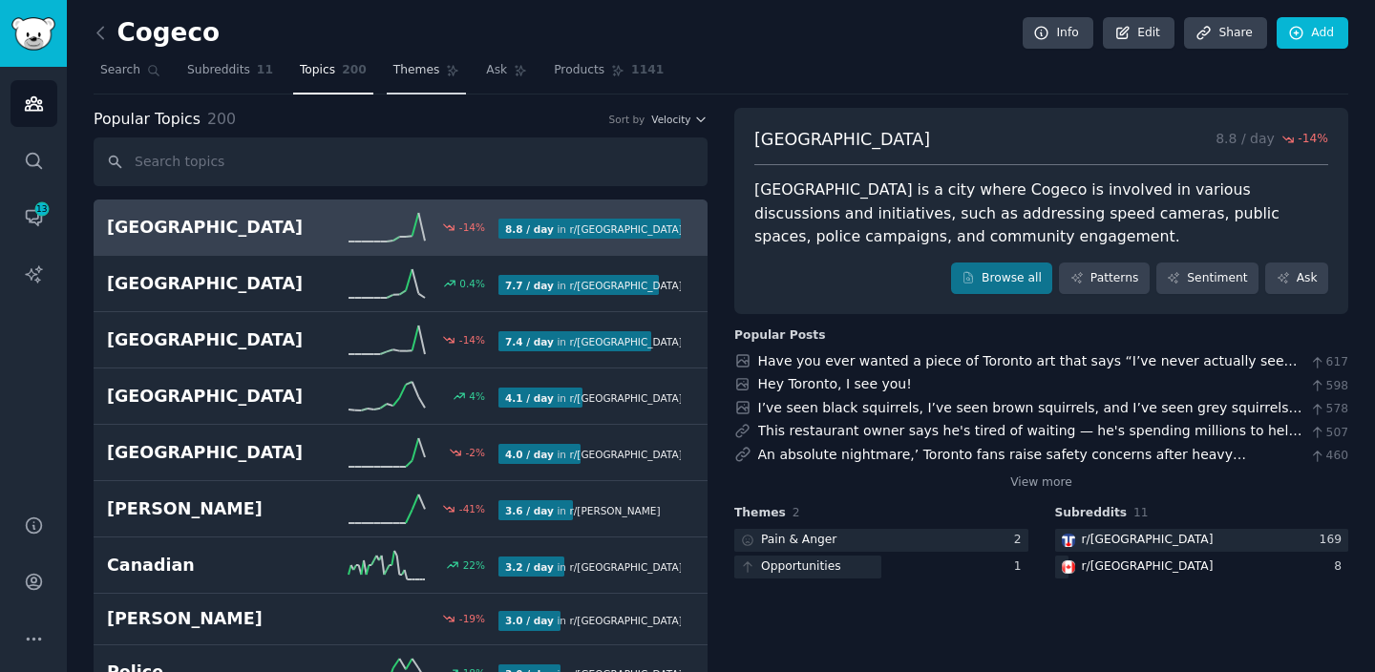
click at [421, 74] on span "Themes" at bounding box center [416, 70] width 47 height 17
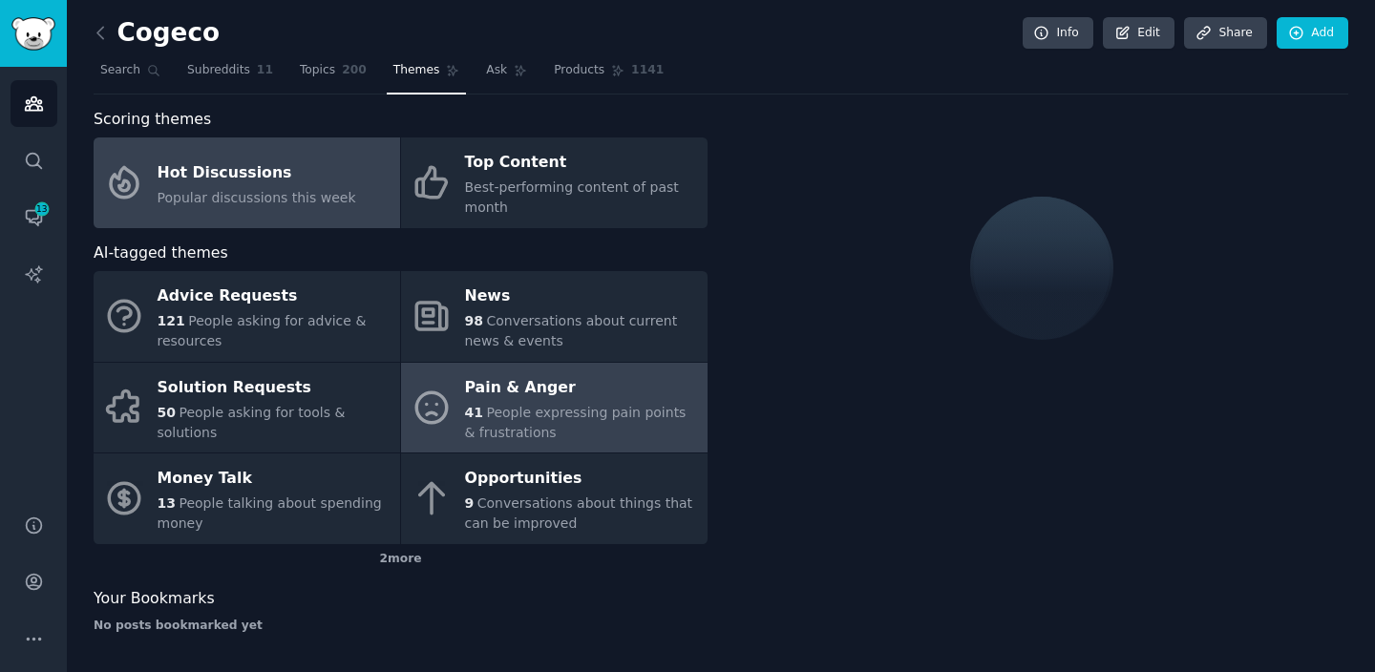
click at [437, 406] on icon at bounding box center [431, 408] width 40 height 40
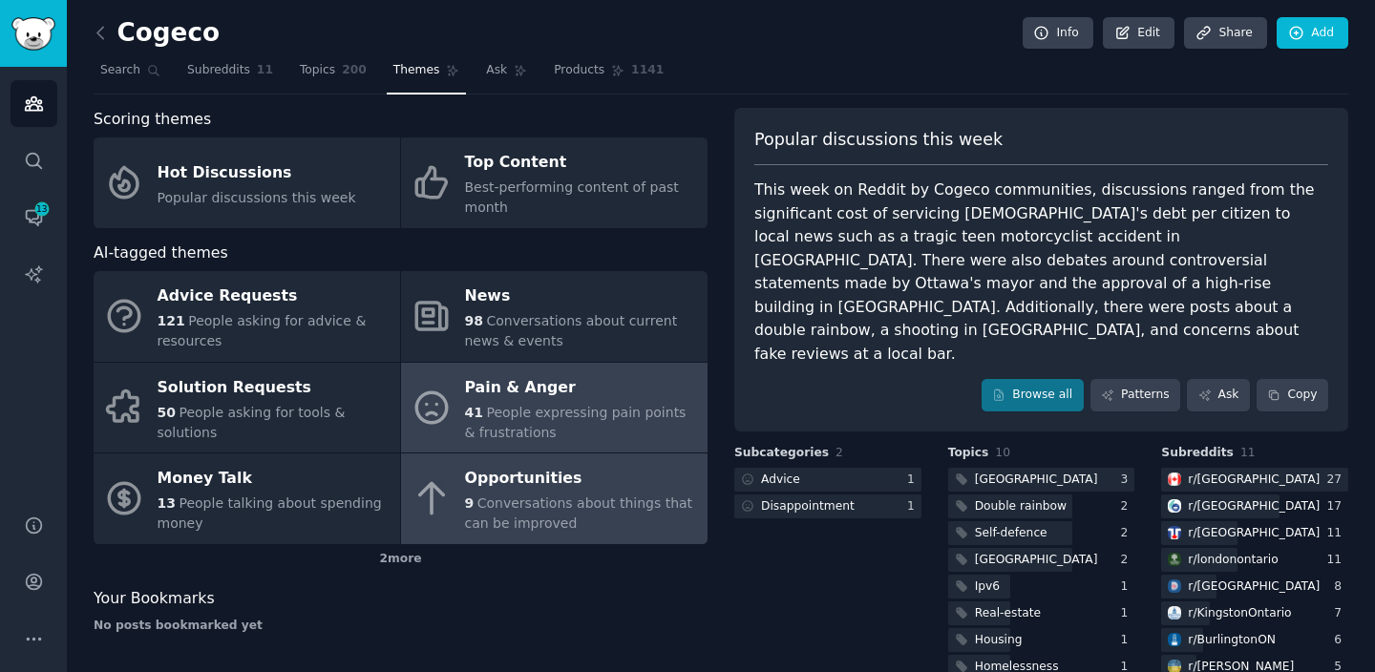
scroll to position [62, 0]
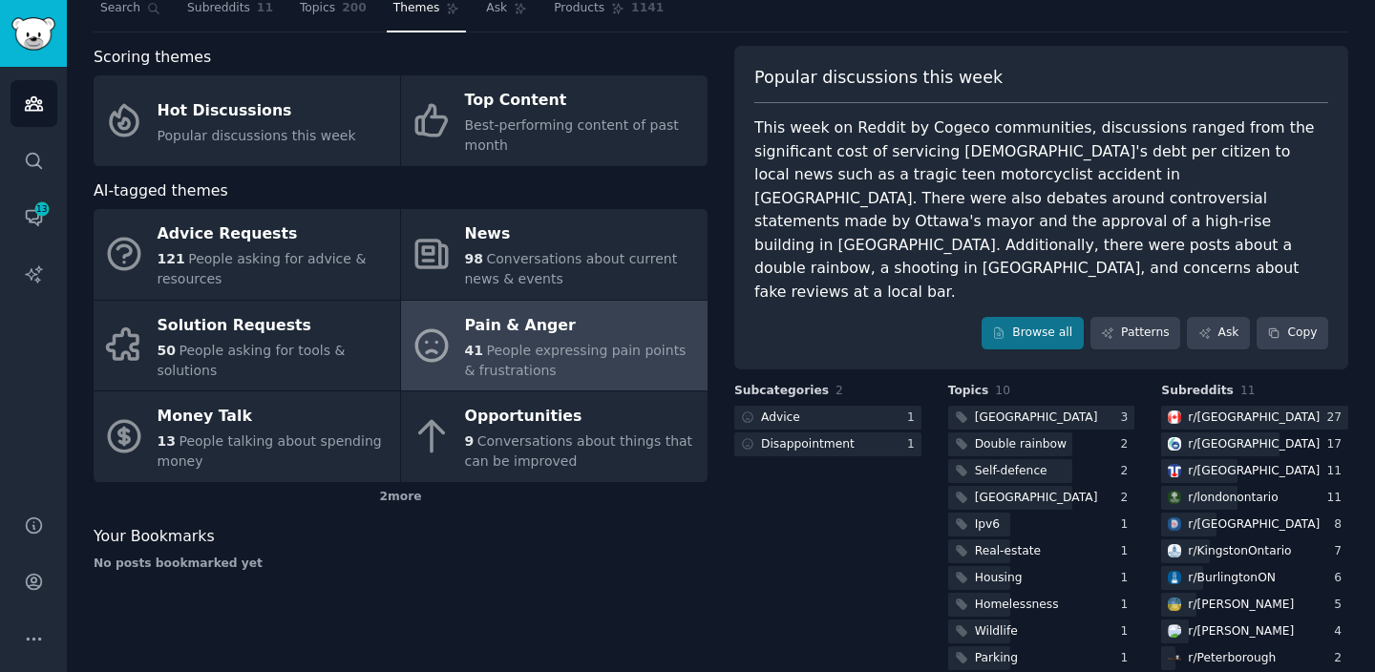
click at [630, 339] on div "Pain & Anger" at bounding box center [581, 325] width 233 height 31
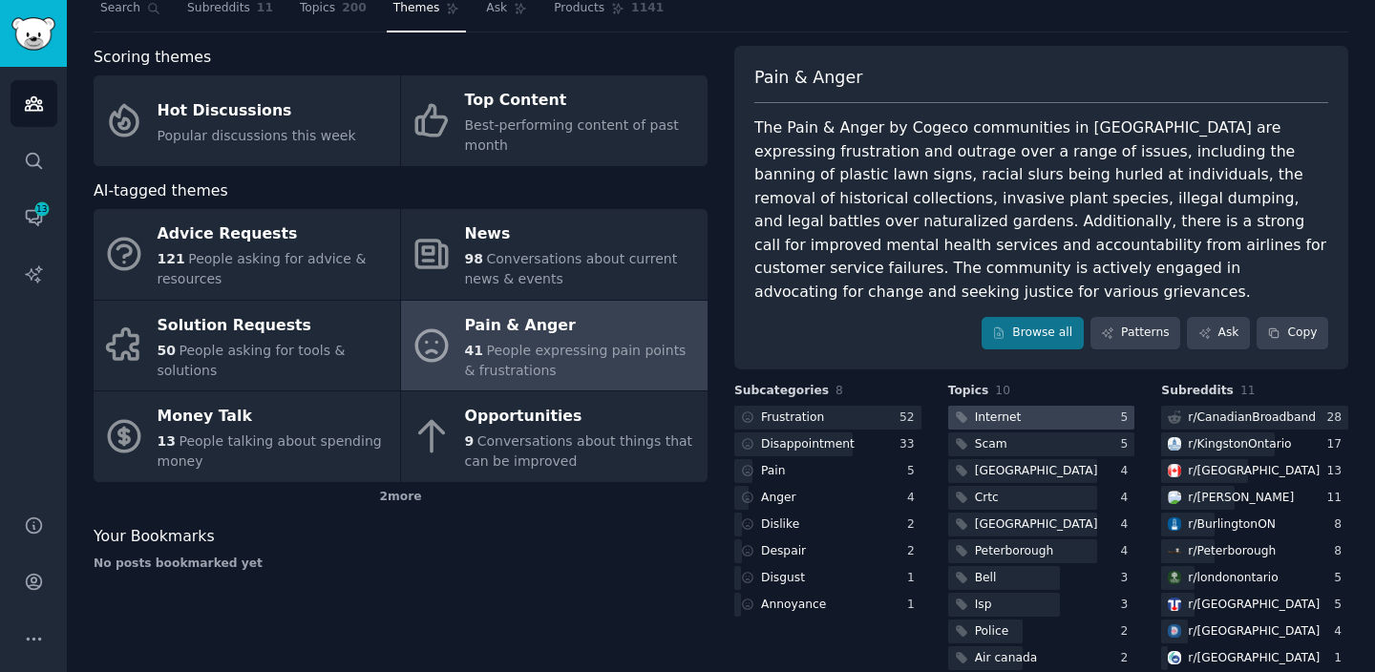
click at [1019, 406] on div at bounding box center [1041, 418] width 187 height 24
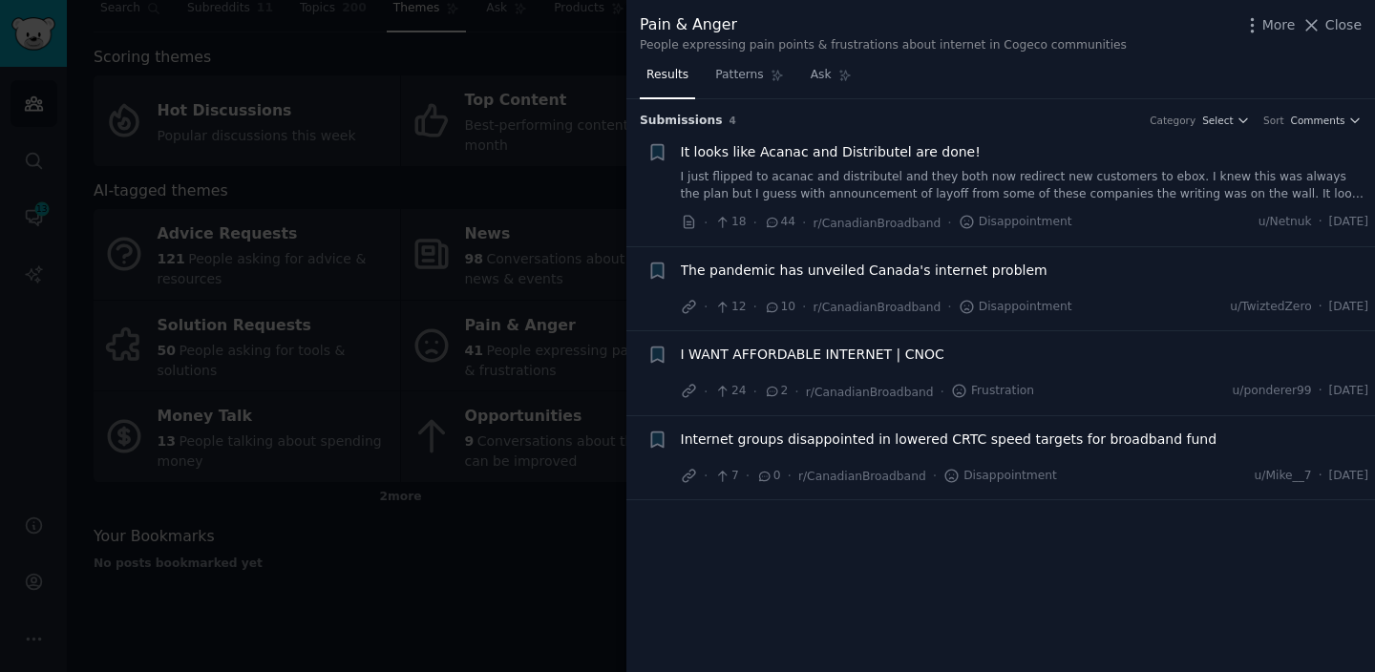
click at [518, 617] on div at bounding box center [687, 336] width 1375 height 672
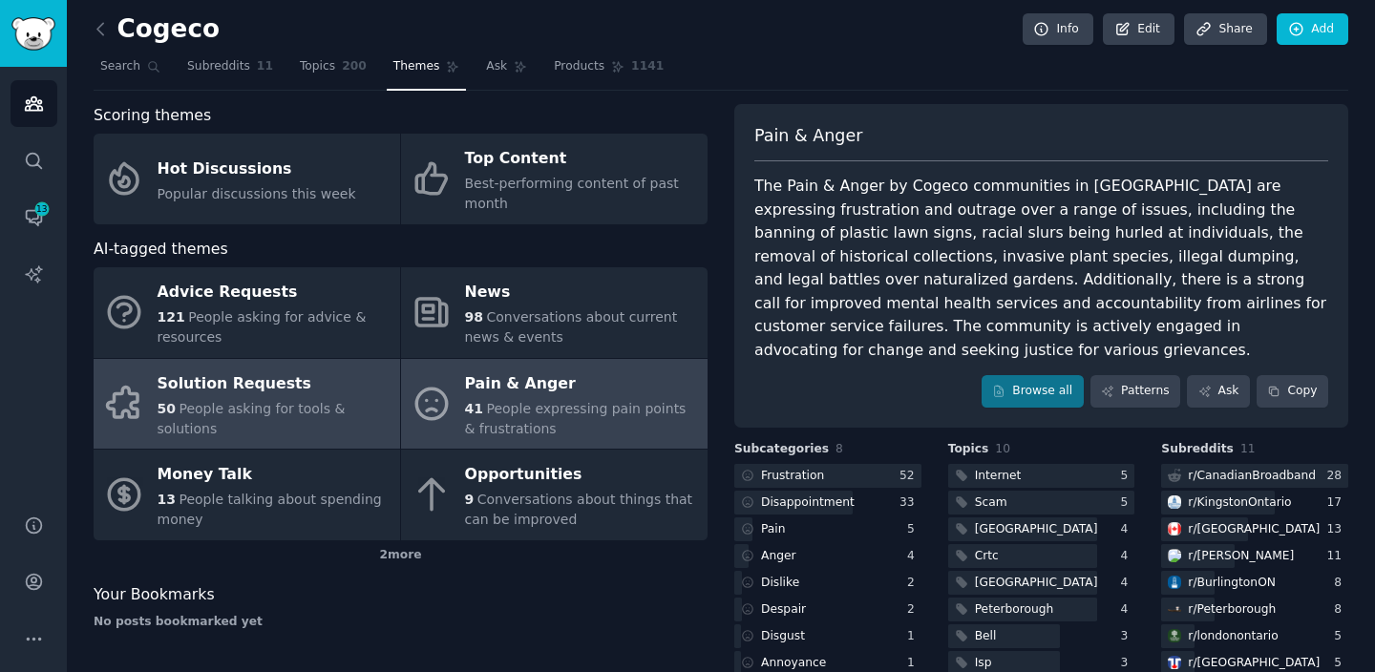
click at [317, 438] on link "Solution Requests 50 People asking for tools & solutions" at bounding box center [247, 404] width 306 height 91
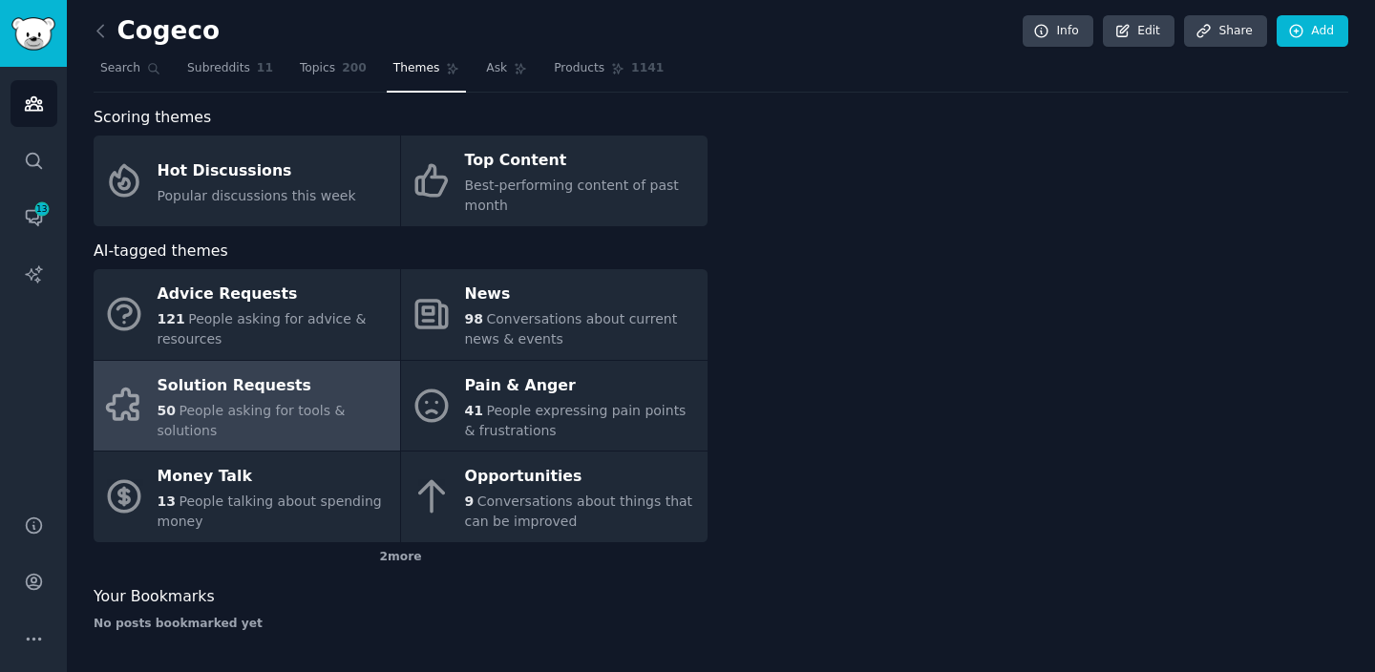
scroll to position [2, 0]
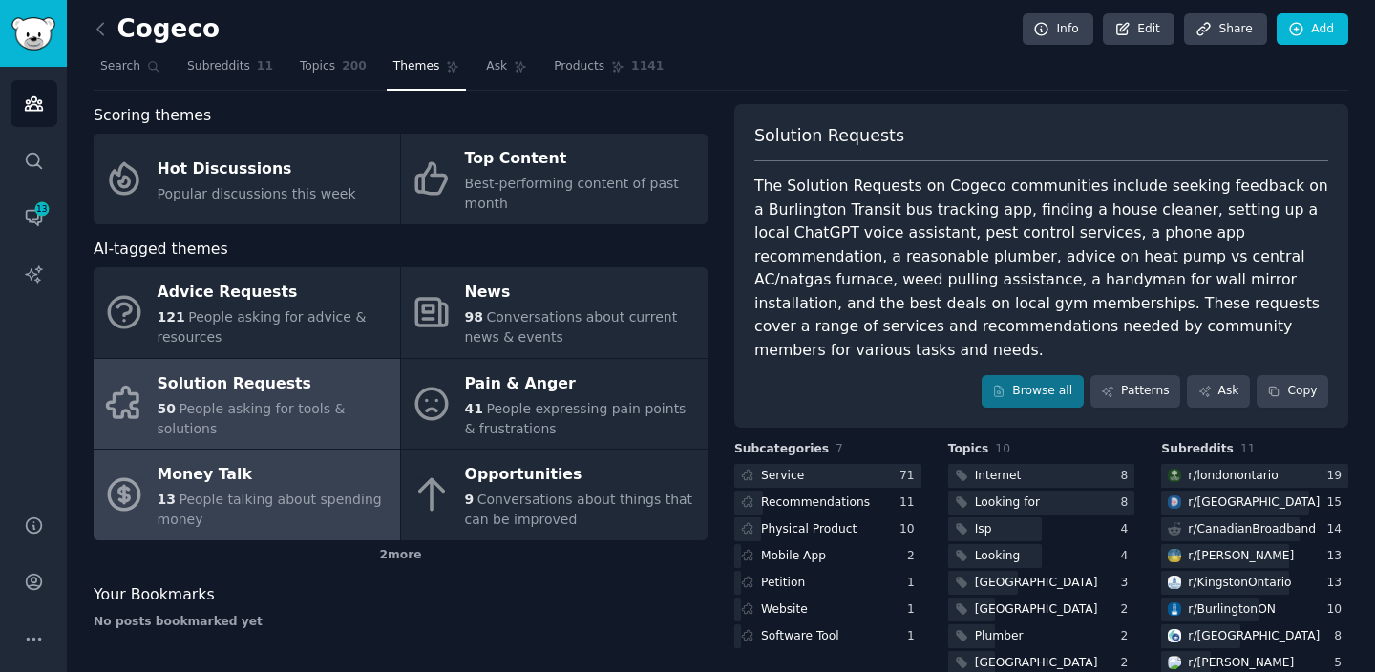
click at [326, 500] on span "People talking about spending money" at bounding box center [270, 509] width 224 height 35
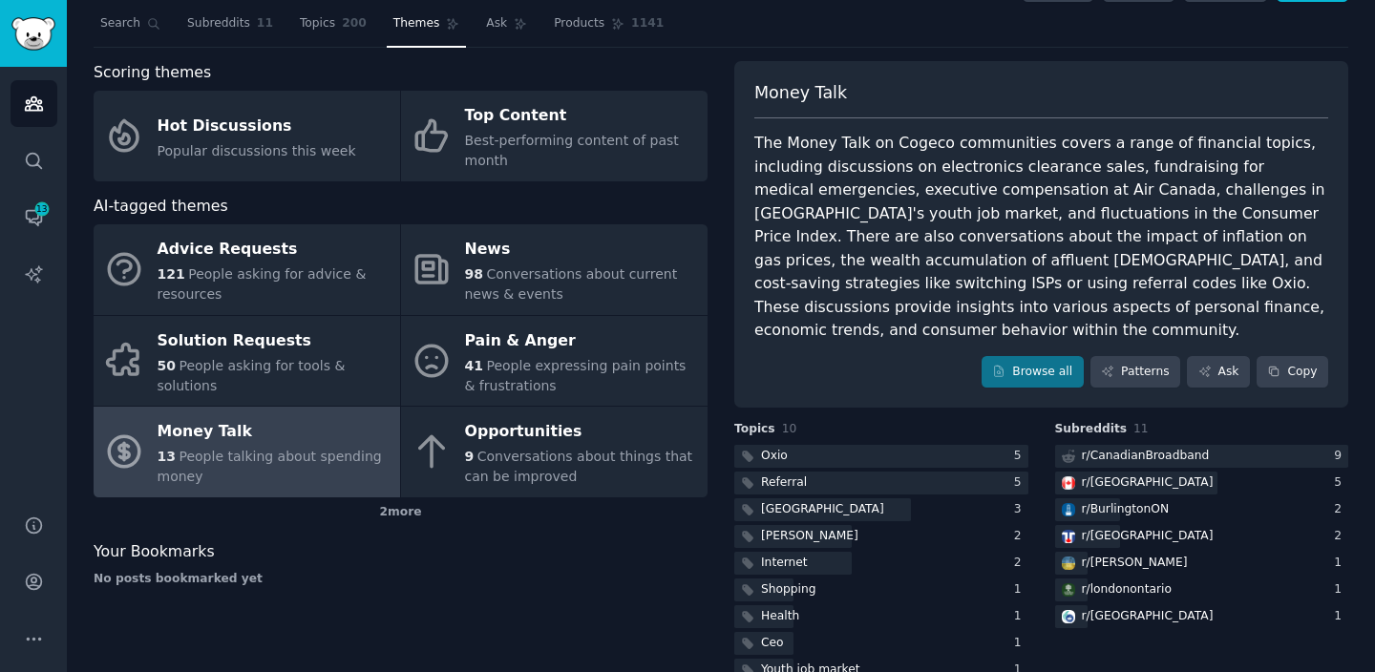
scroll to position [52, 0]
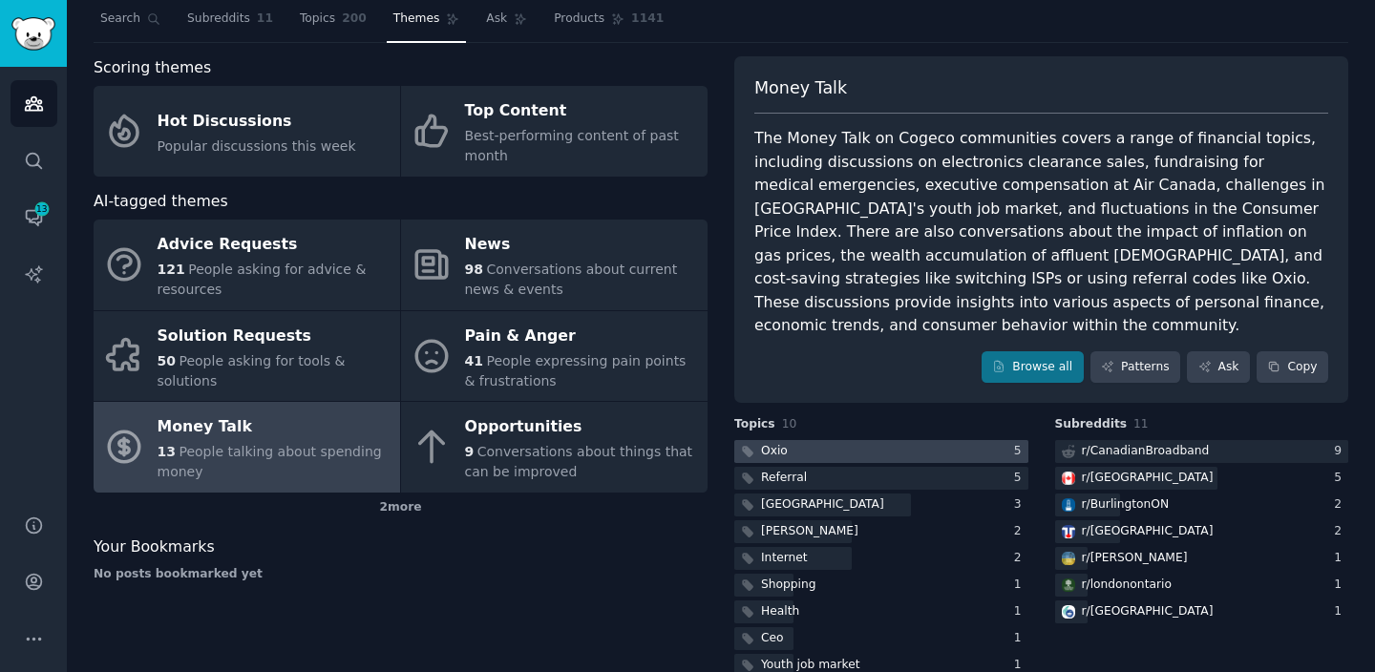
click at [868, 440] on div at bounding box center [881, 452] width 294 height 24
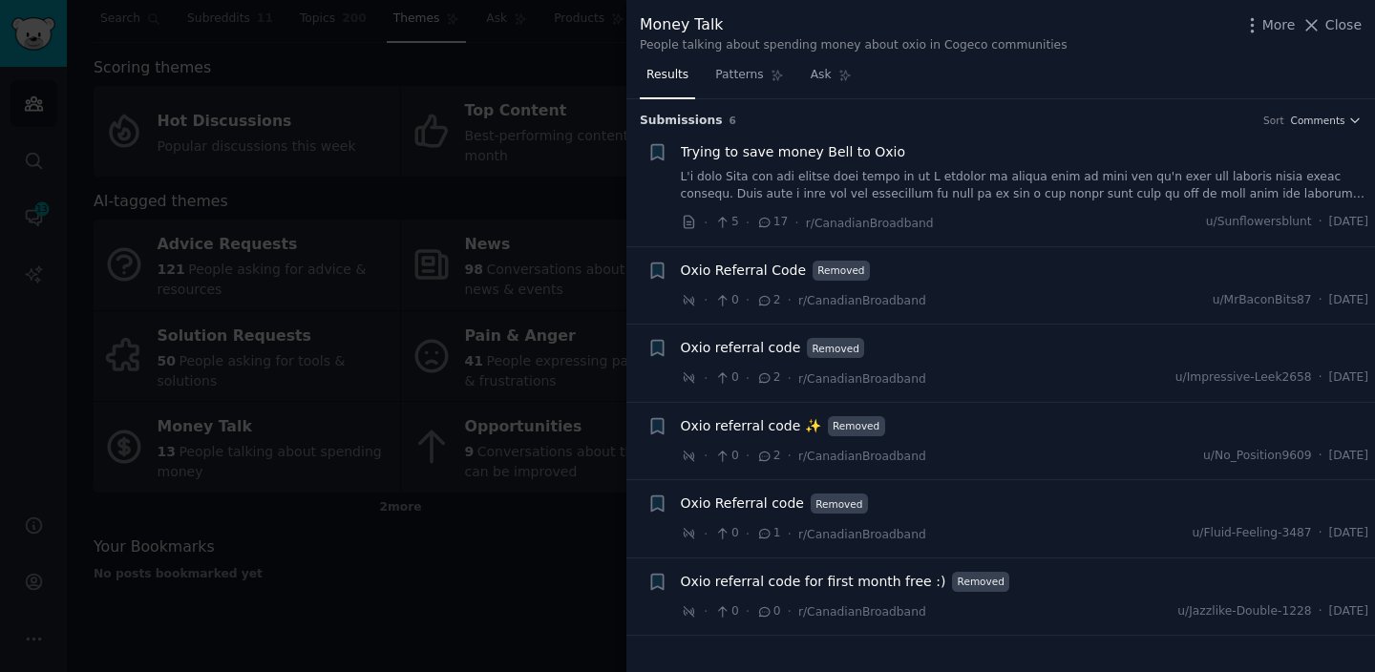
click at [504, 571] on div at bounding box center [687, 336] width 1375 height 672
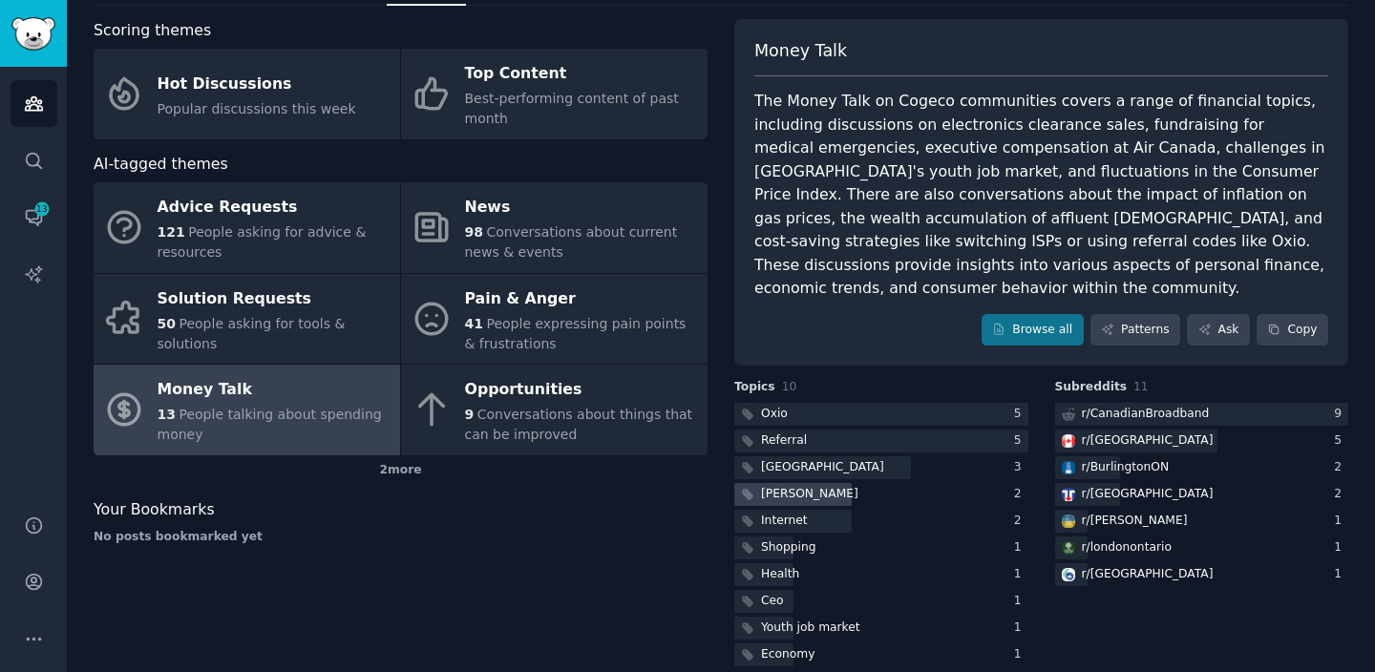
scroll to position [90, 0]
click at [849, 509] on div "Internet" at bounding box center [881, 521] width 294 height 24
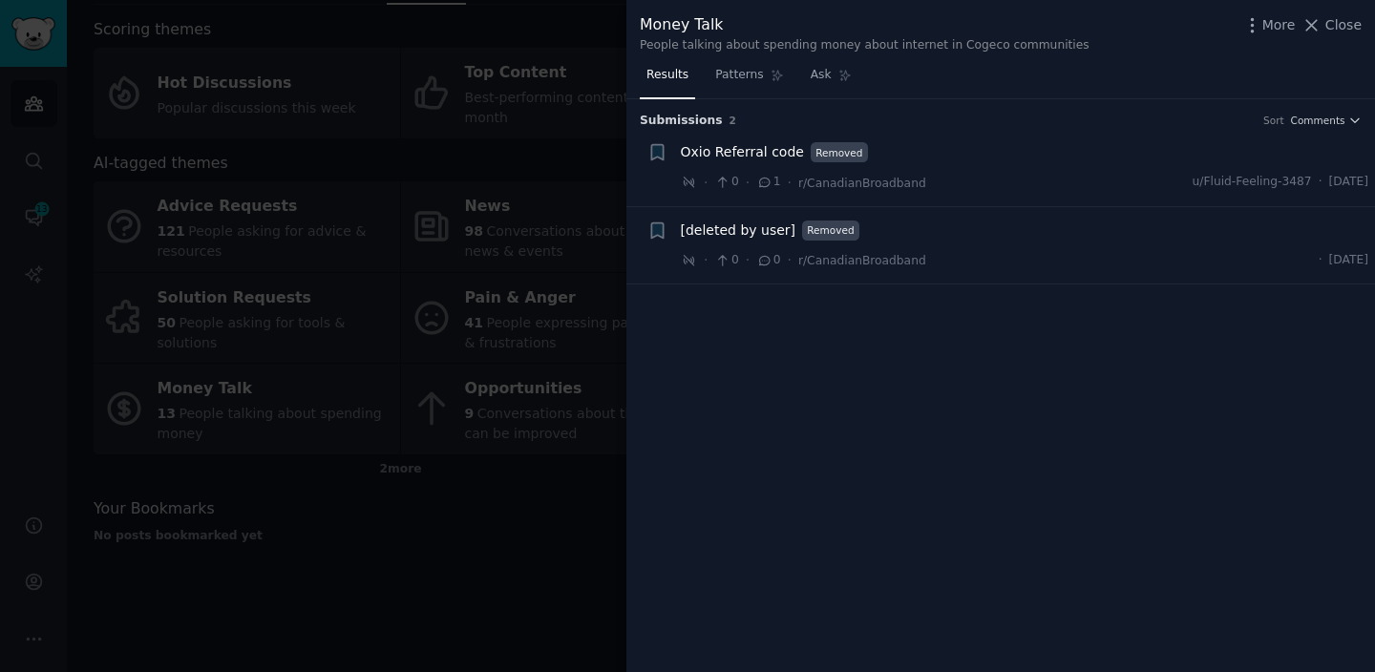
click at [588, 493] on div at bounding box center [687, 336] width 1375 height 672
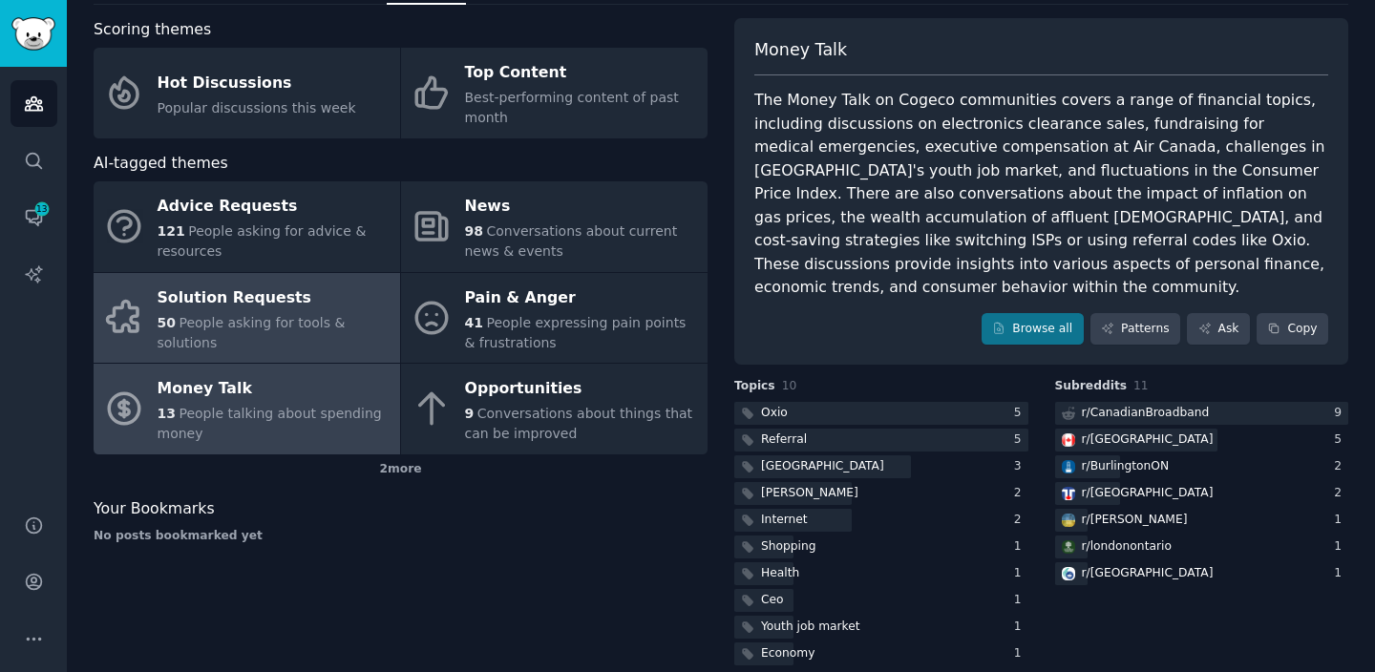
click at [317, 354] on link "Solution Requests 50 People asking for tools & solutions" at bounding box center [247, 318] width 306 height 91
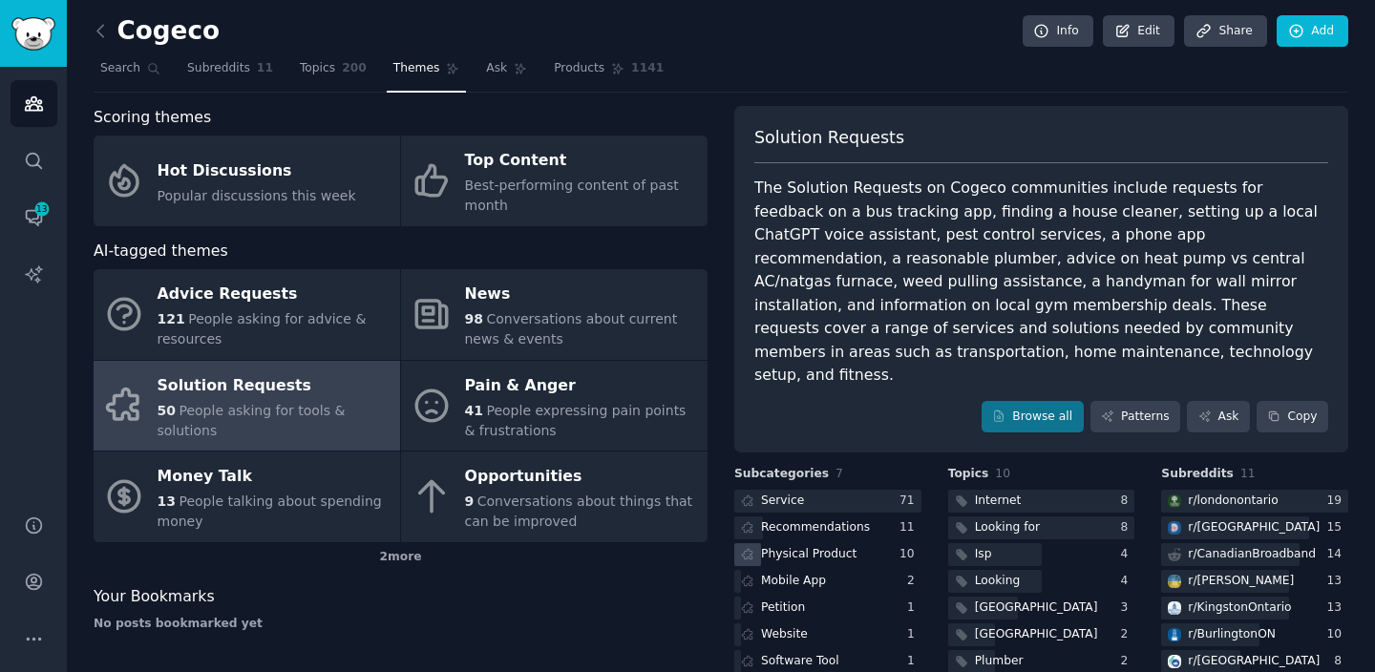
scroll to position [90, 0]
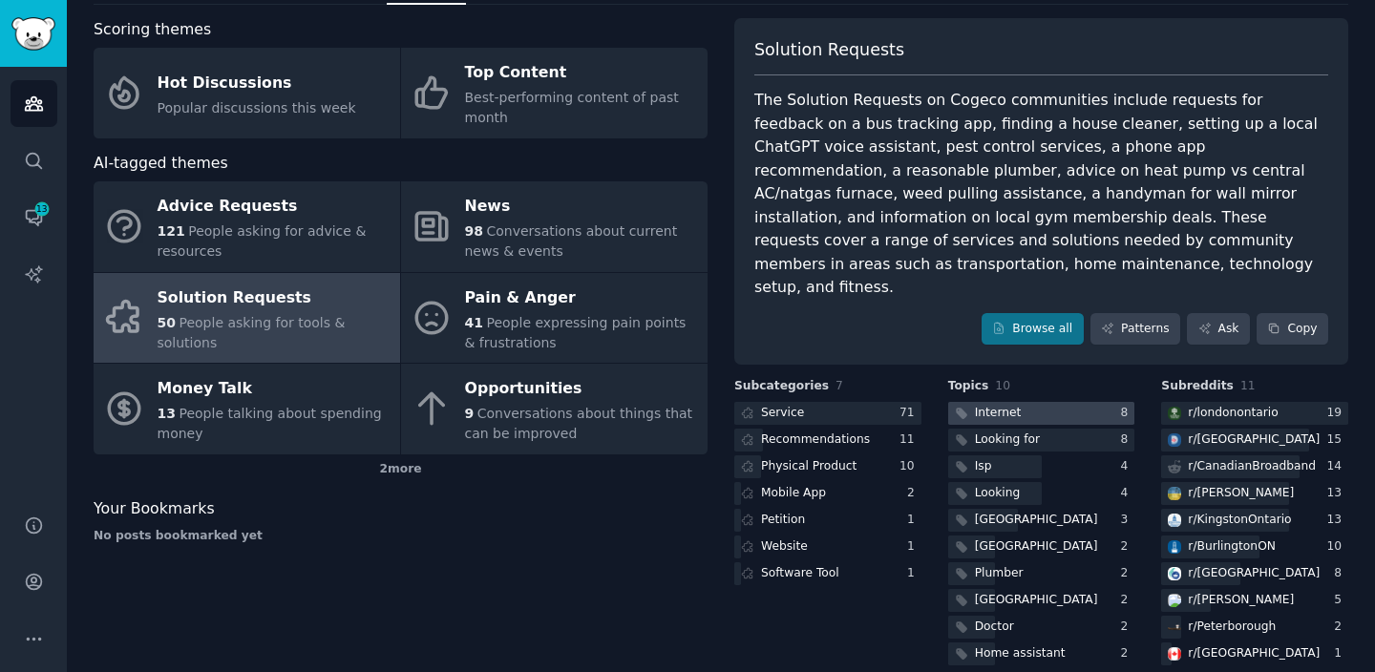
click at [1015, 402] on div "Internet" at bounding box center [986, 414] width 76 height 24
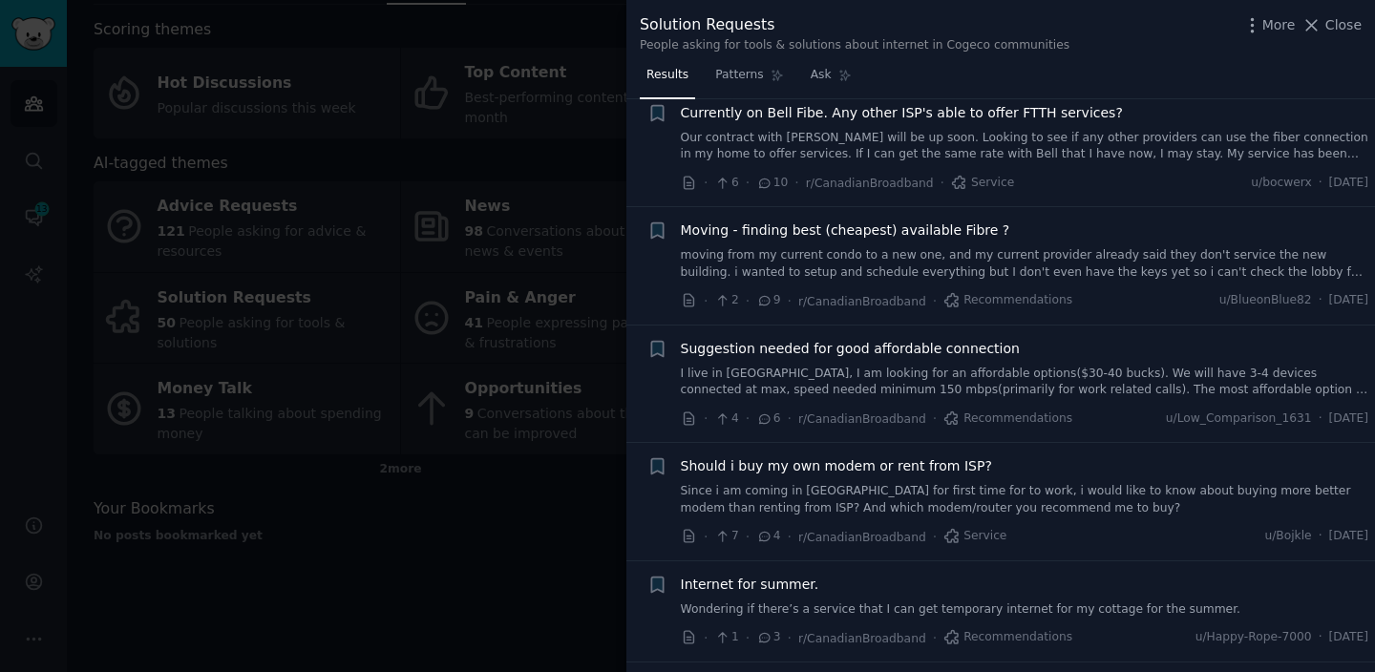
scroll to position [461, 0]
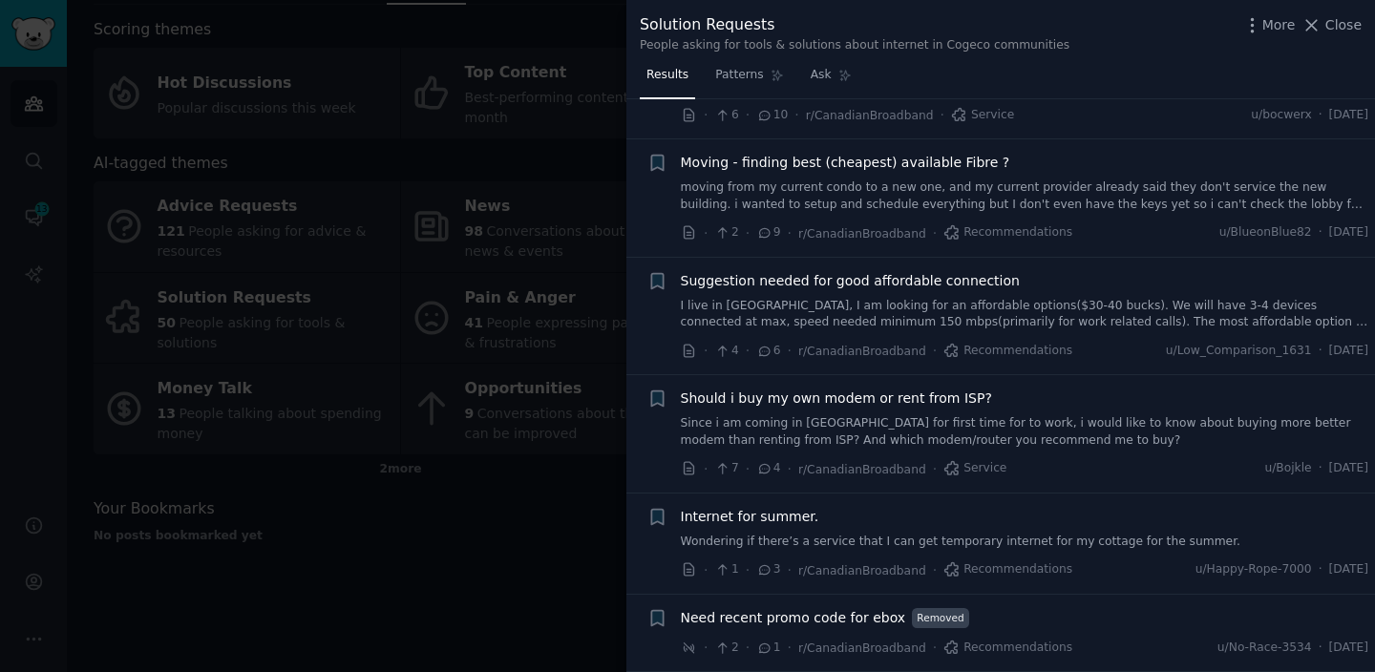
click at [515, 592] on div at bounding box center [687, 336] width 1375 height 672
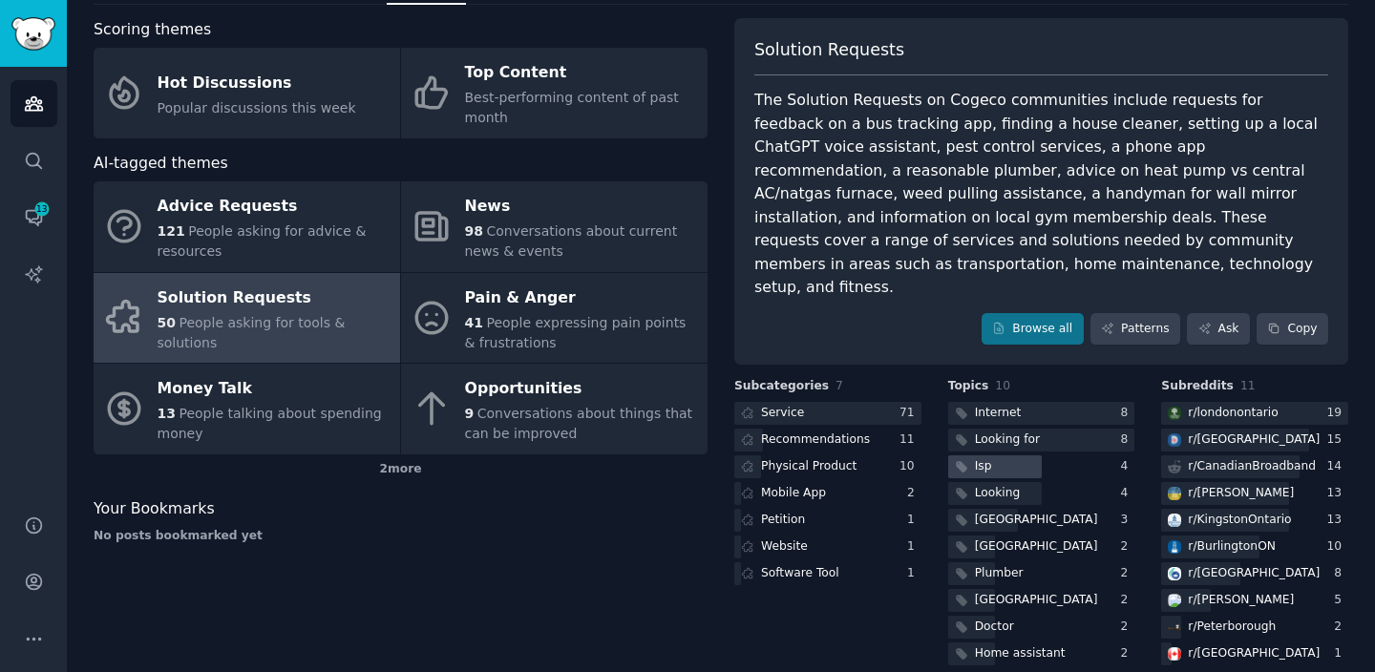
click at [970, 455] on div "Isp" at bounding box center [971, 467] width 47 height 24
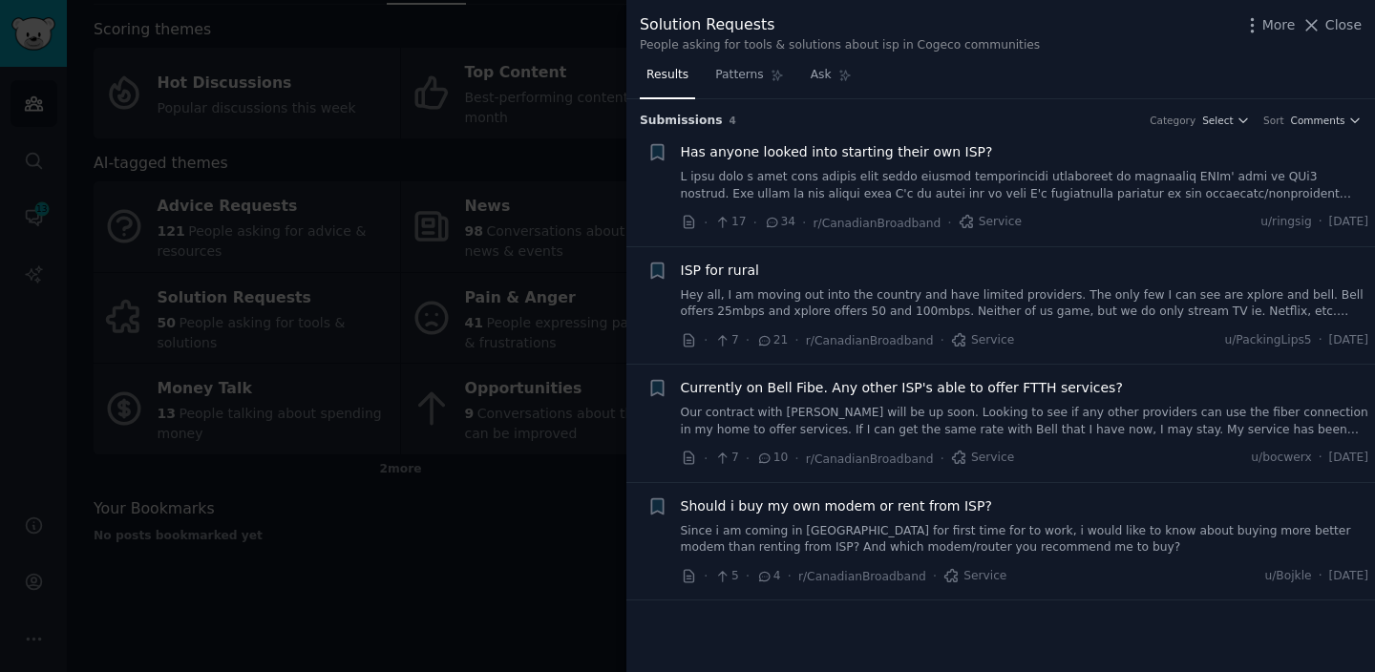
click at [537, 612] on div at bounding box center [687, 336] width 1375 height 672
